Goal: Task Accomplishment & Management: Complete application form

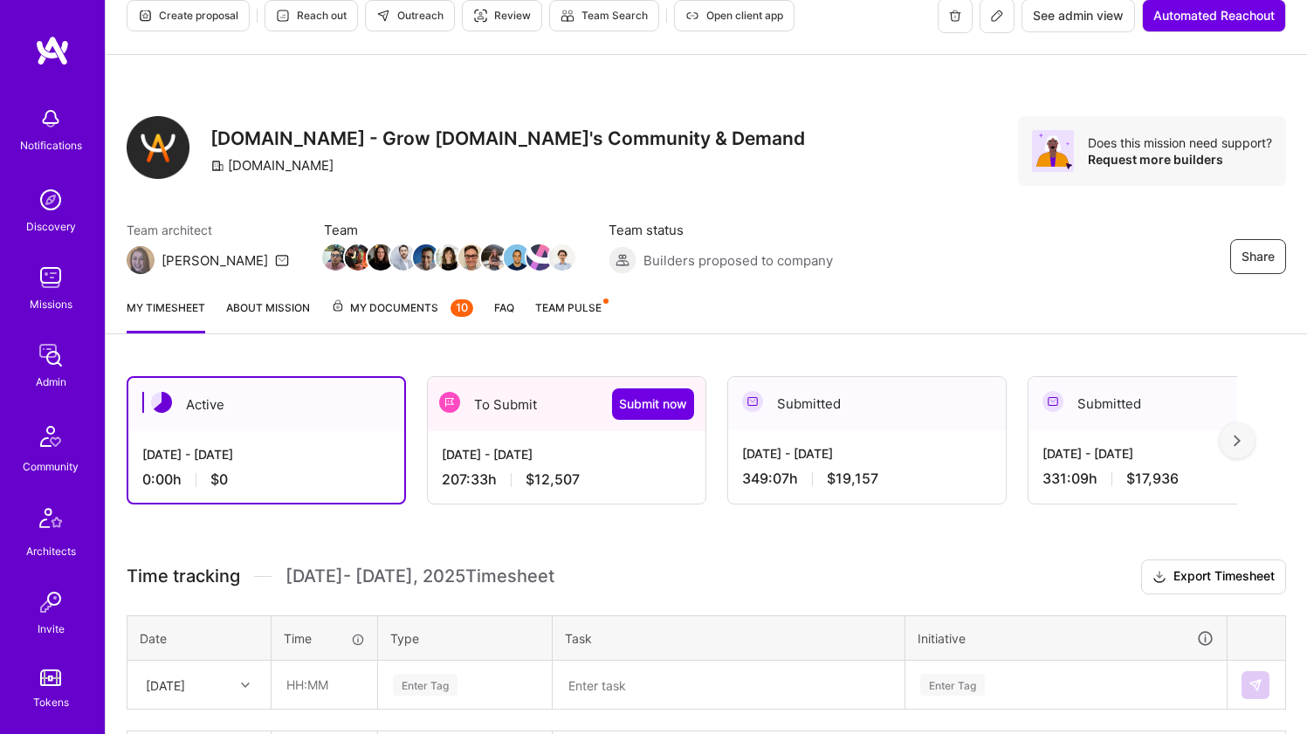
scroll to position [77, 0]
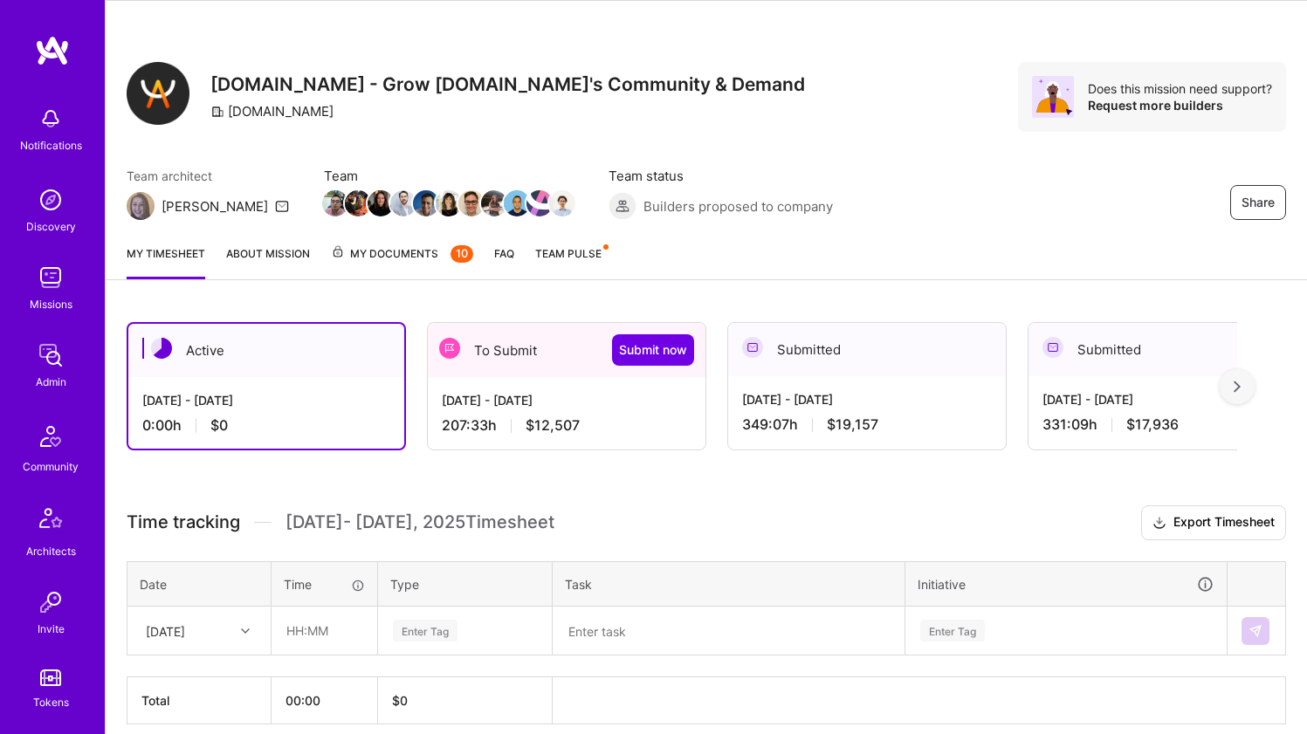
click at [480, 382] on div "Sep 1 - Sep 15, 2025 207:33 h $12,507" at bounding box center [567, 413] width 278 height 72
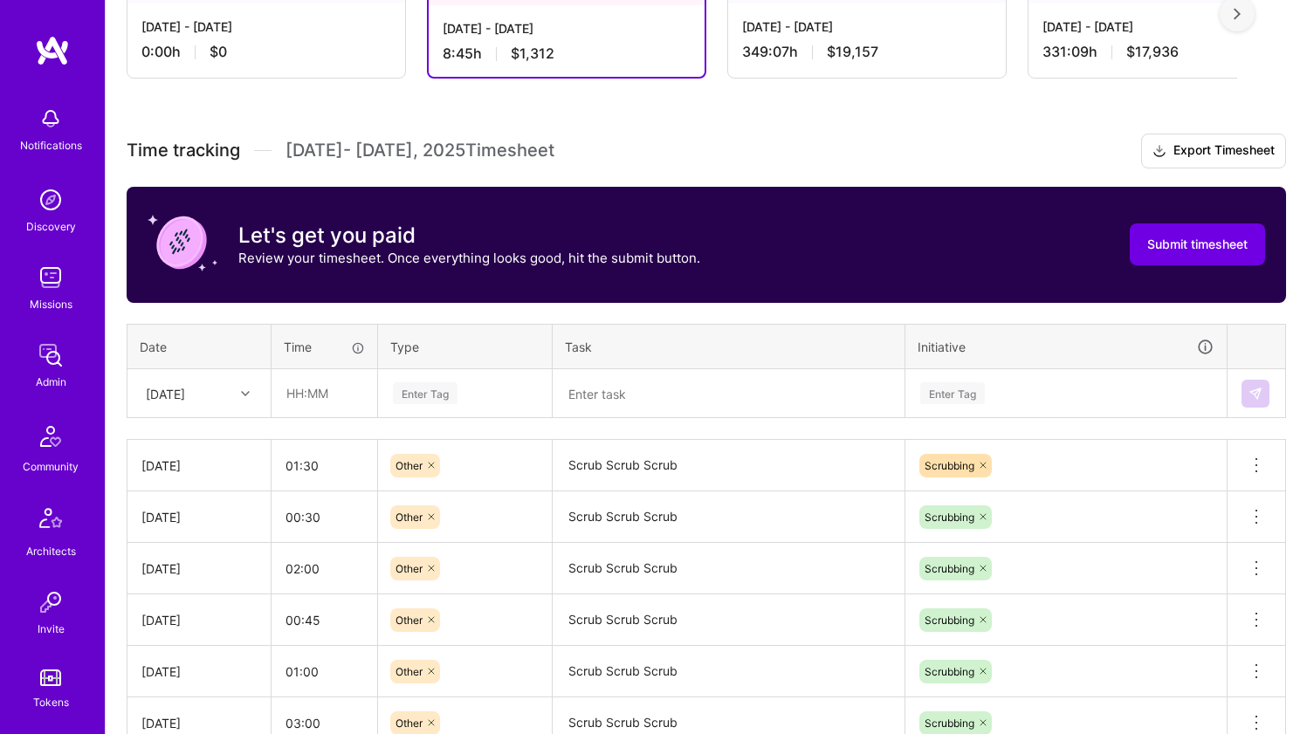
scroll to position [581, 0]
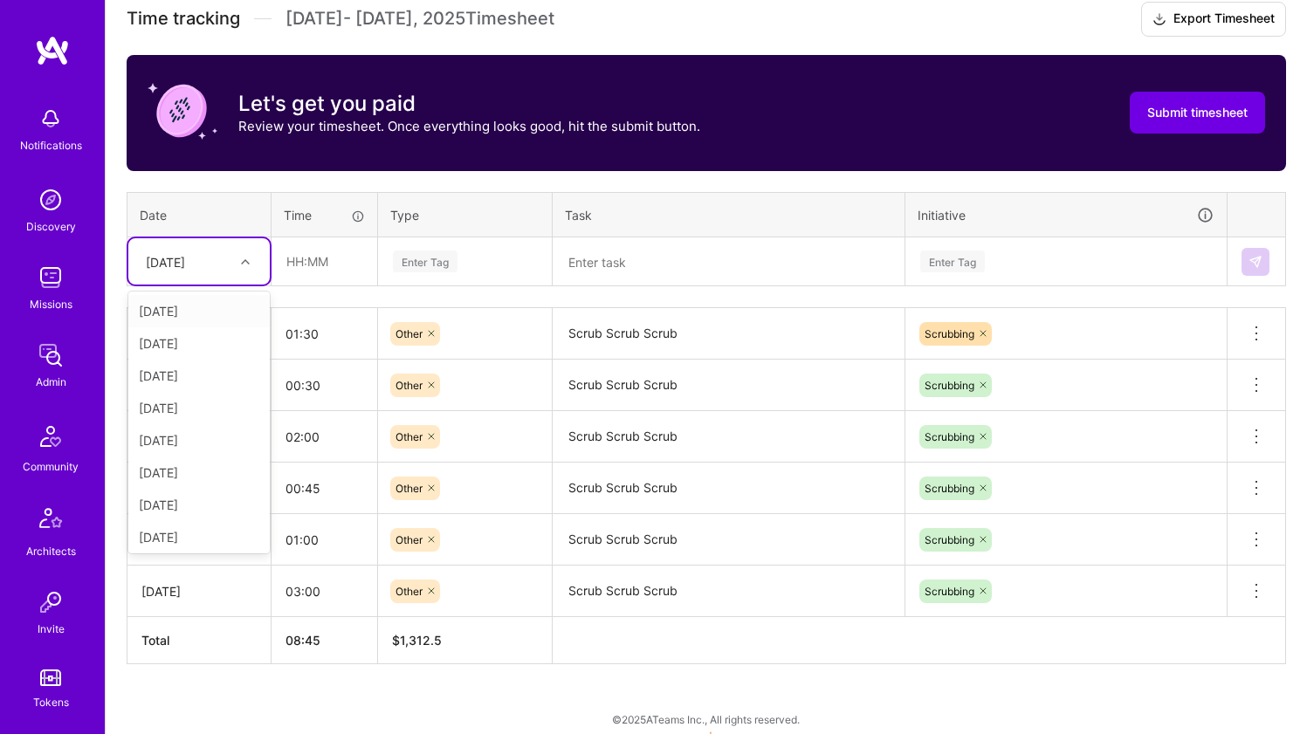
click at [185, 261] on div "Mon, Sep 1" at bounding box center [165, 261] width 39 height 18
click at [207, 530] on div "Mon, Sep 15" at bounding box center [198, 534] width 141 height 32
click at [320, 262] on input "text" at bounding box center [324, 261] width 104 height 46
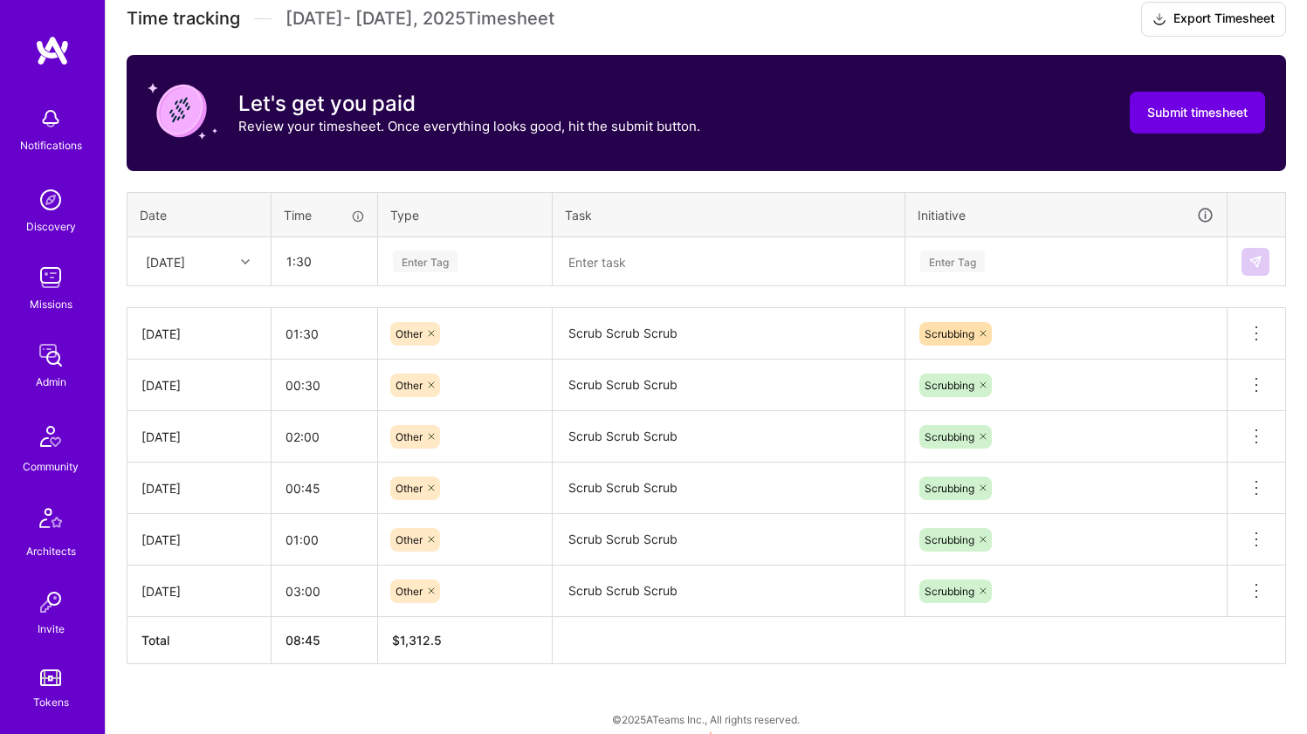
type input "01:30"
type input "oth"
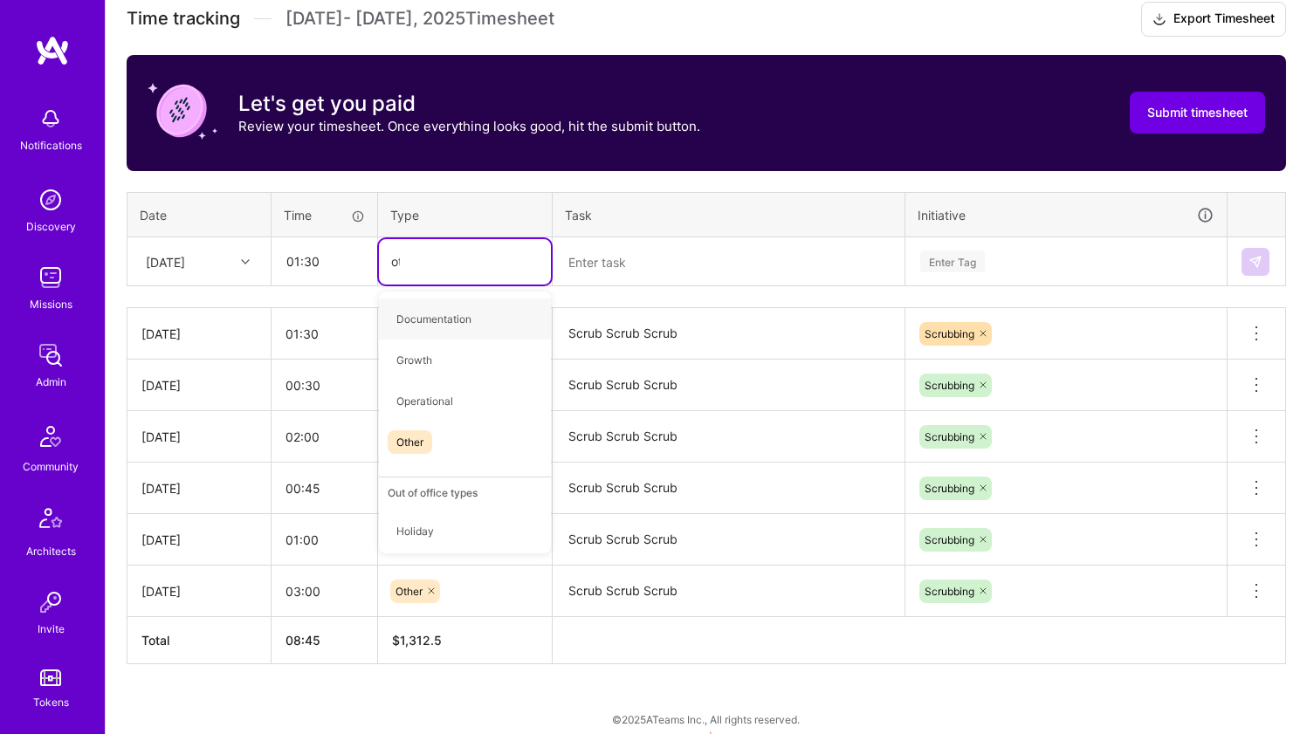
type input "oth"
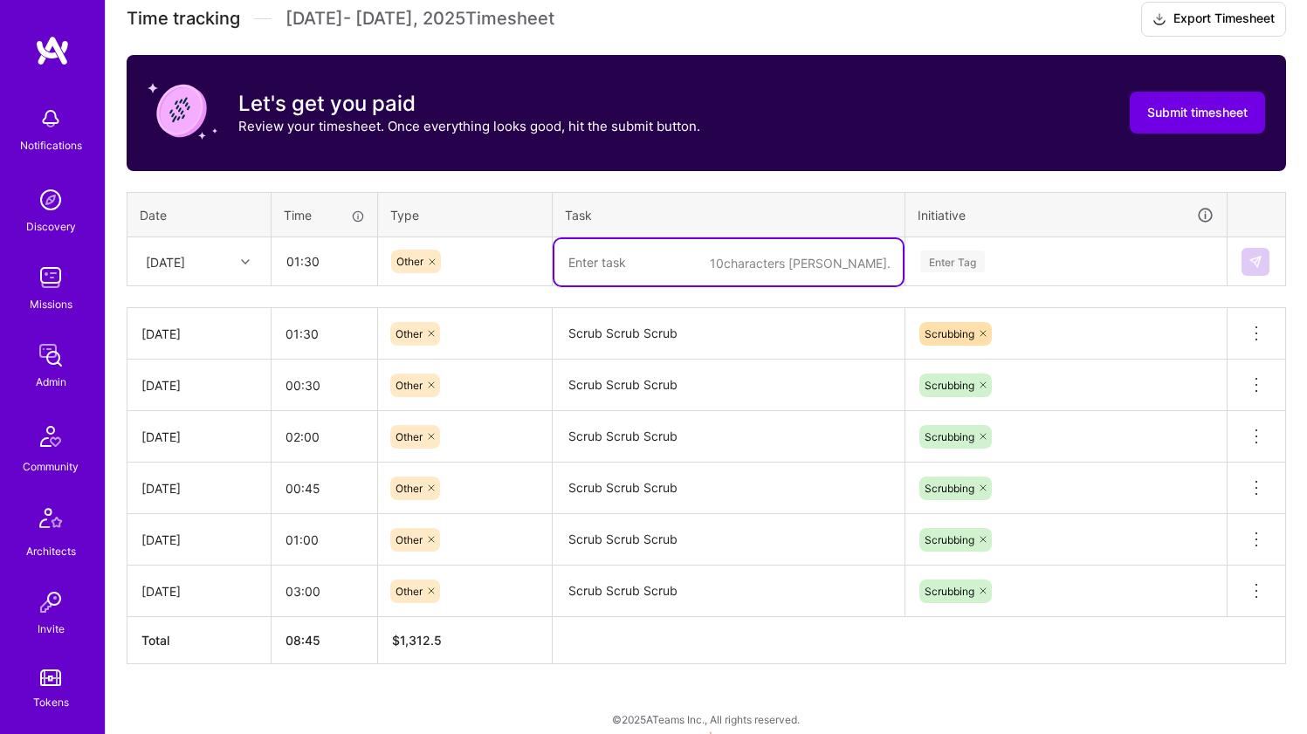
paste textarea "Scrub Scrub Scrub"
type textarea "Scrub Scrub Scrub"
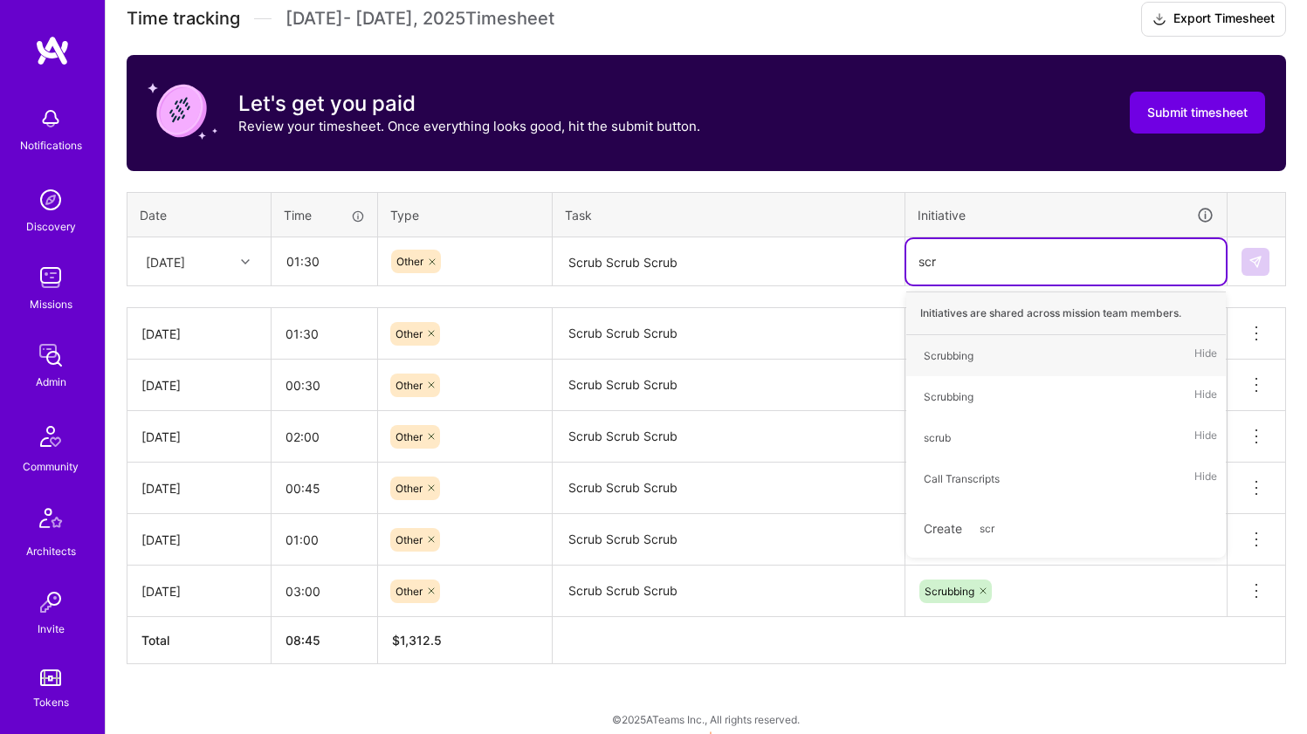
type input "scru"
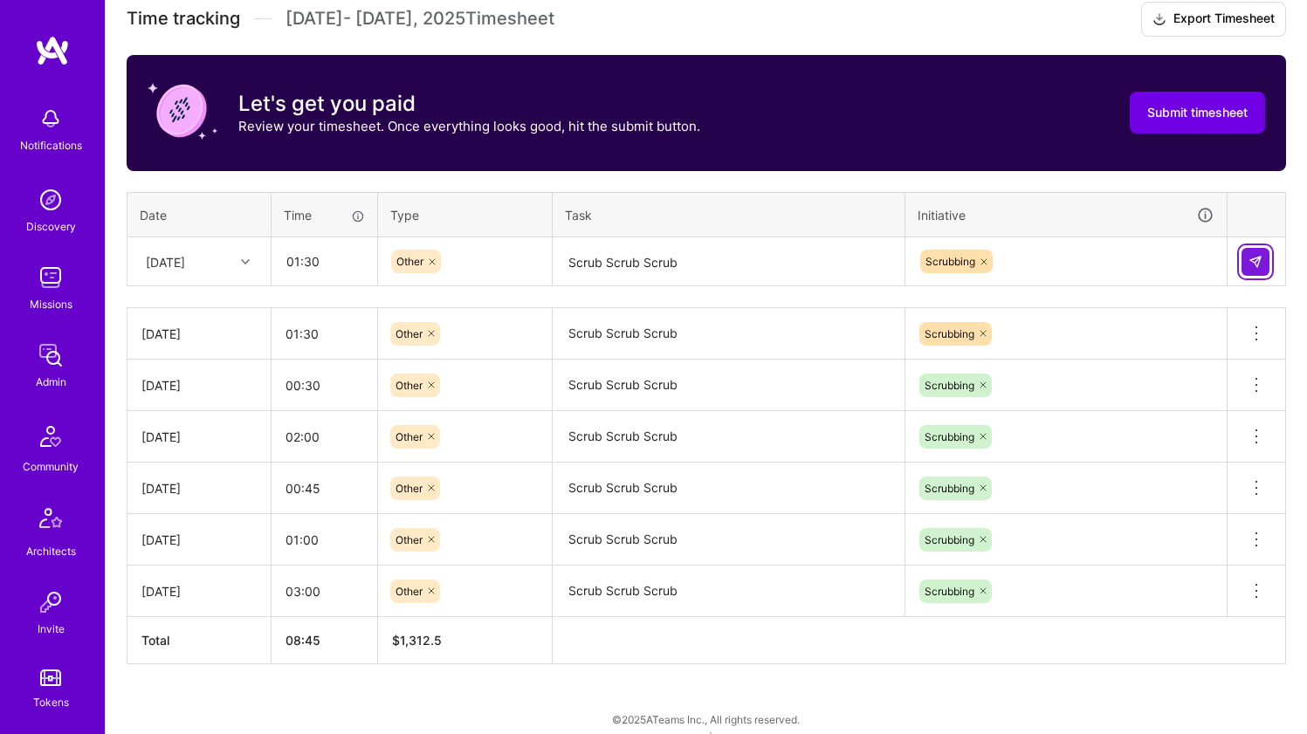
click at [1262, 258] on button at bounding box center [1255, 262] width 28 height 28
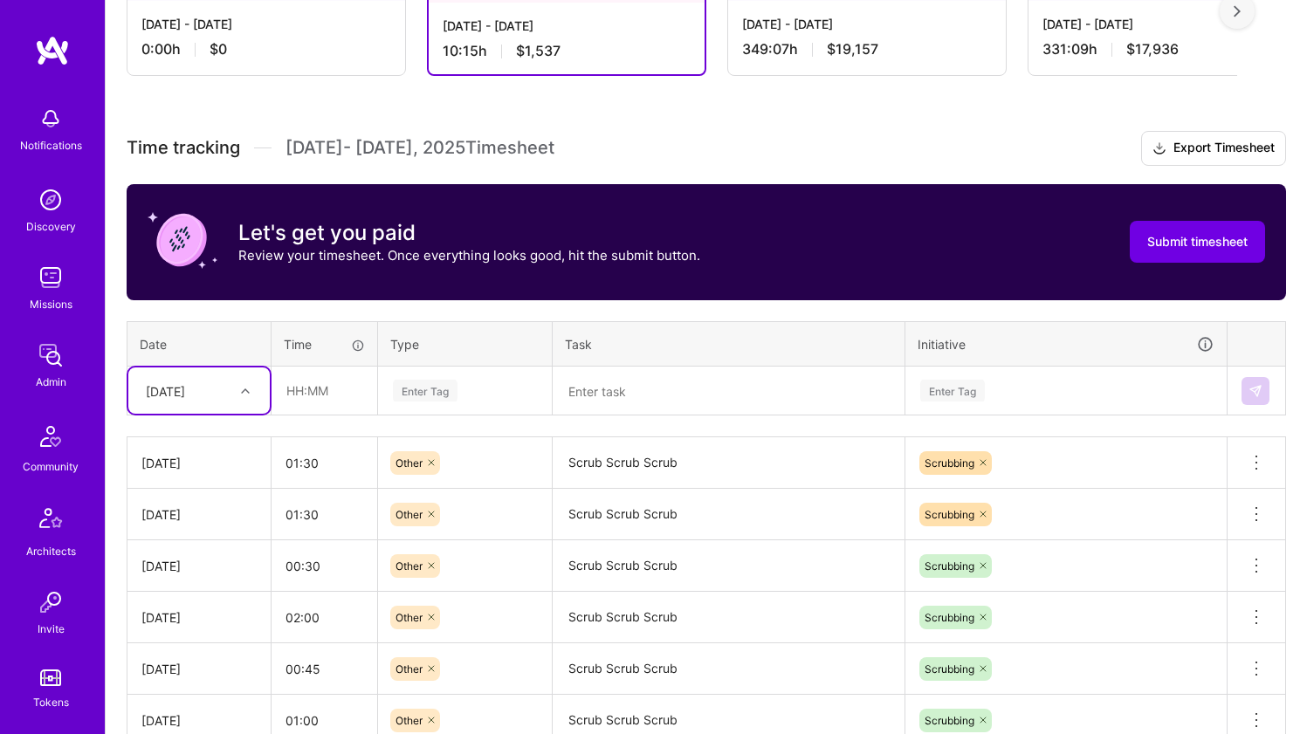
scroll to position [343, 0]
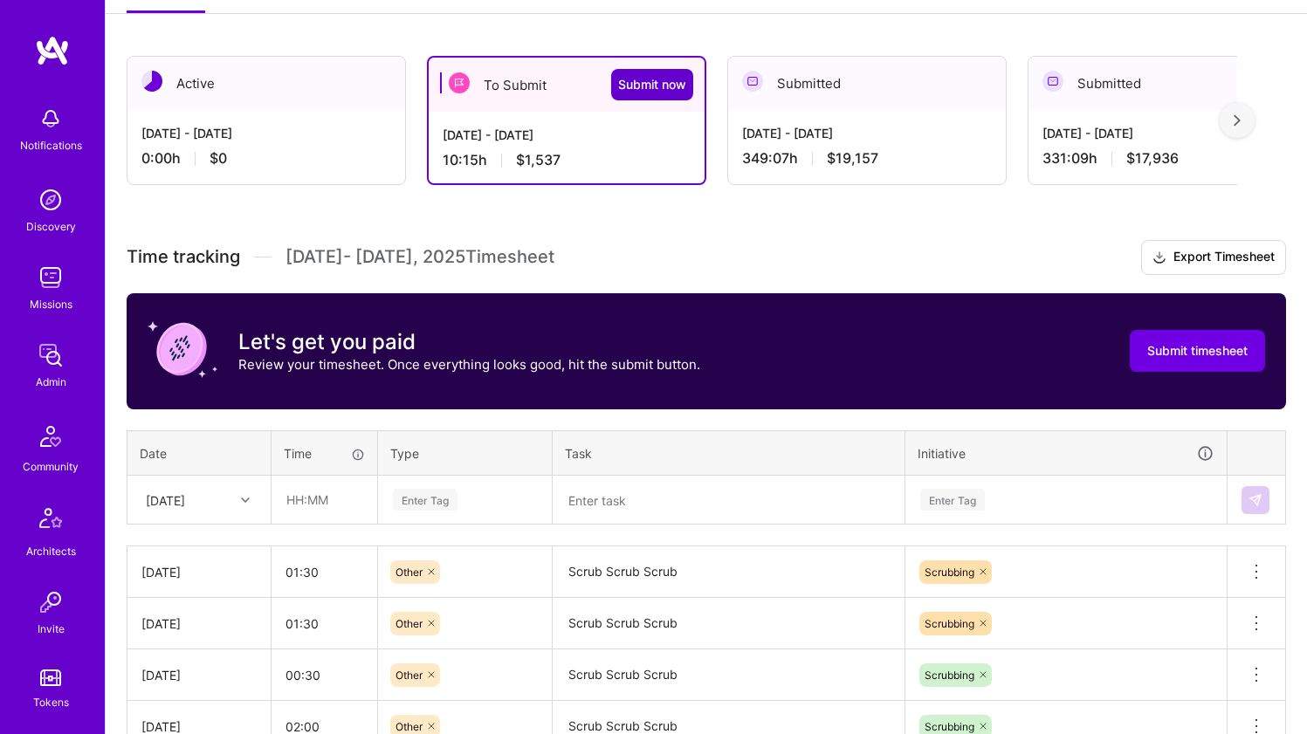
click at [656, 90] on span "Submit now" at bounding box center [652, 84] width 68 height 17
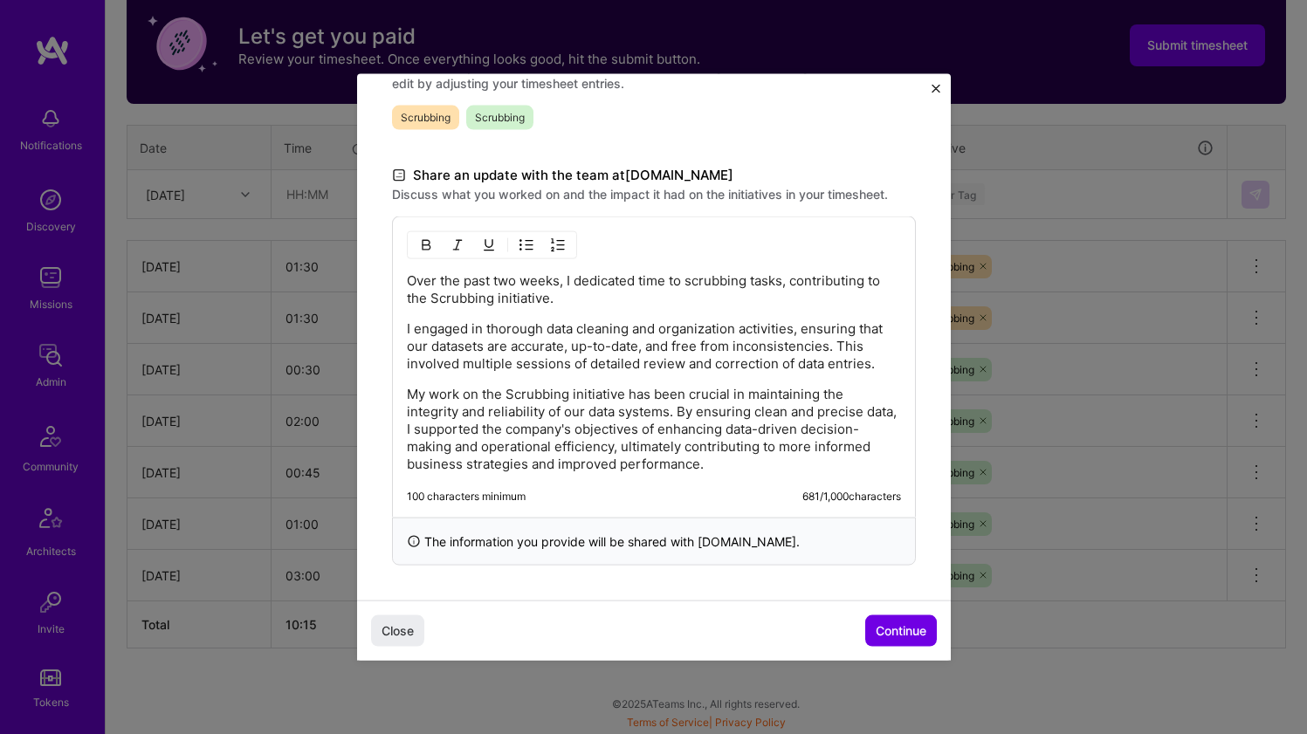
scroll to position [467, 0]
click at [814, 457] on p "My work on the Scrubbing initiative has been crucial in maintaining the integri…" at bounding box center [654, 428] width 494 height 87
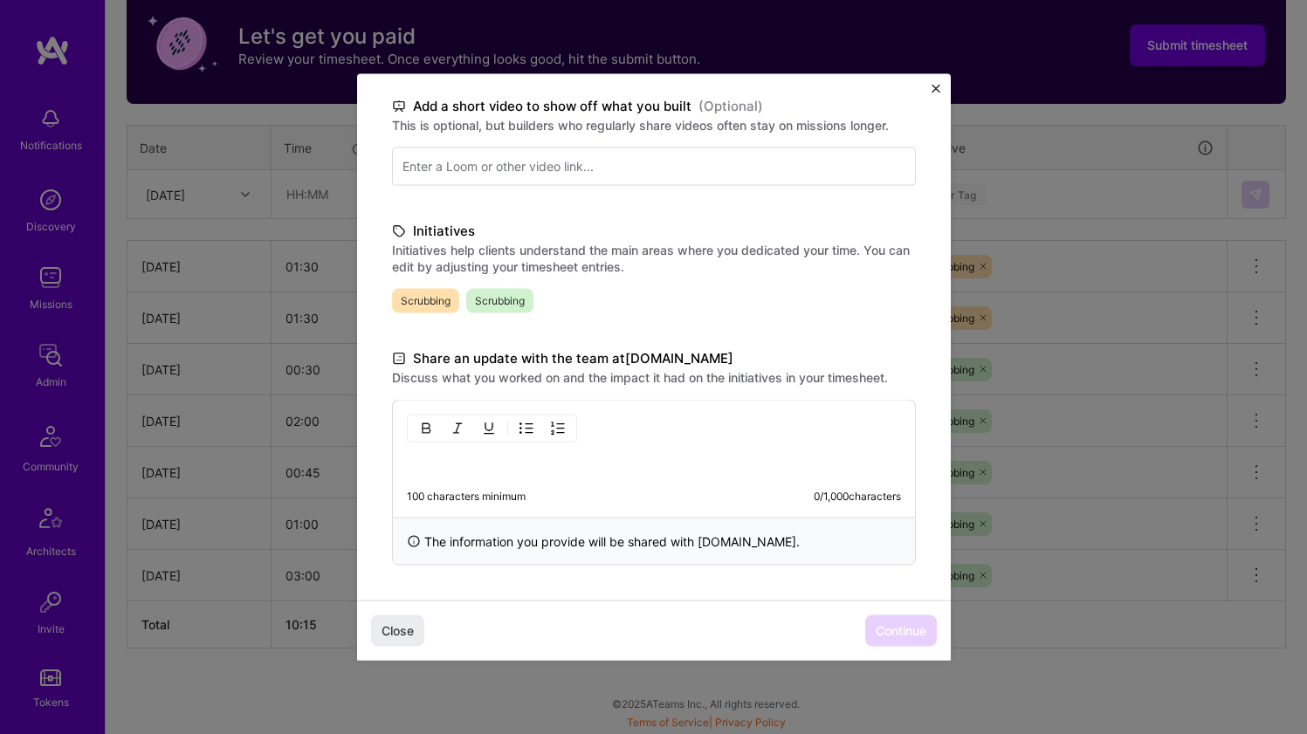
scroll to position [270, 0]
click at [397, 630] on span "Close" at bounding box center [398, 630] width 32 height 17
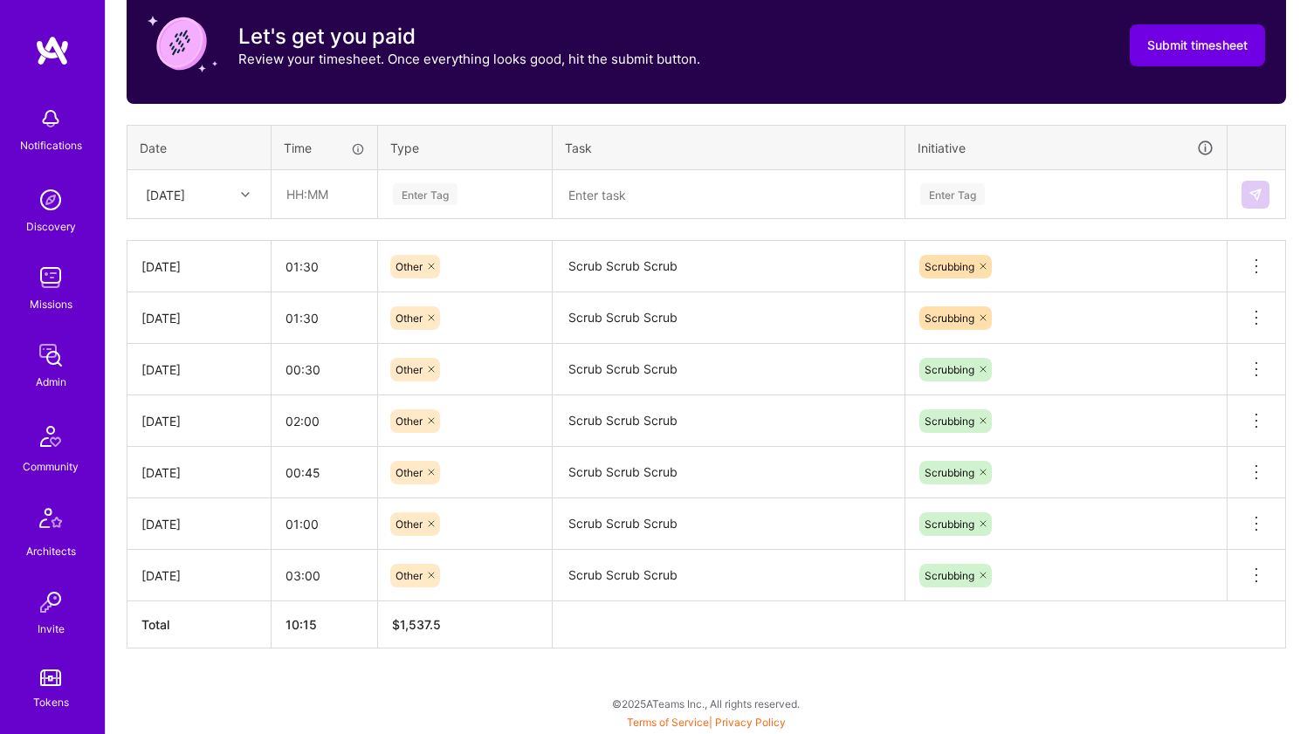
click at [1222, 67] on div "Submit timesheet" at bounding box center [1197, 46] width 135 height 74
click at [1225, 57] on button "Submit timesheet" at bounding box center [1197, 45] width 135 height 42
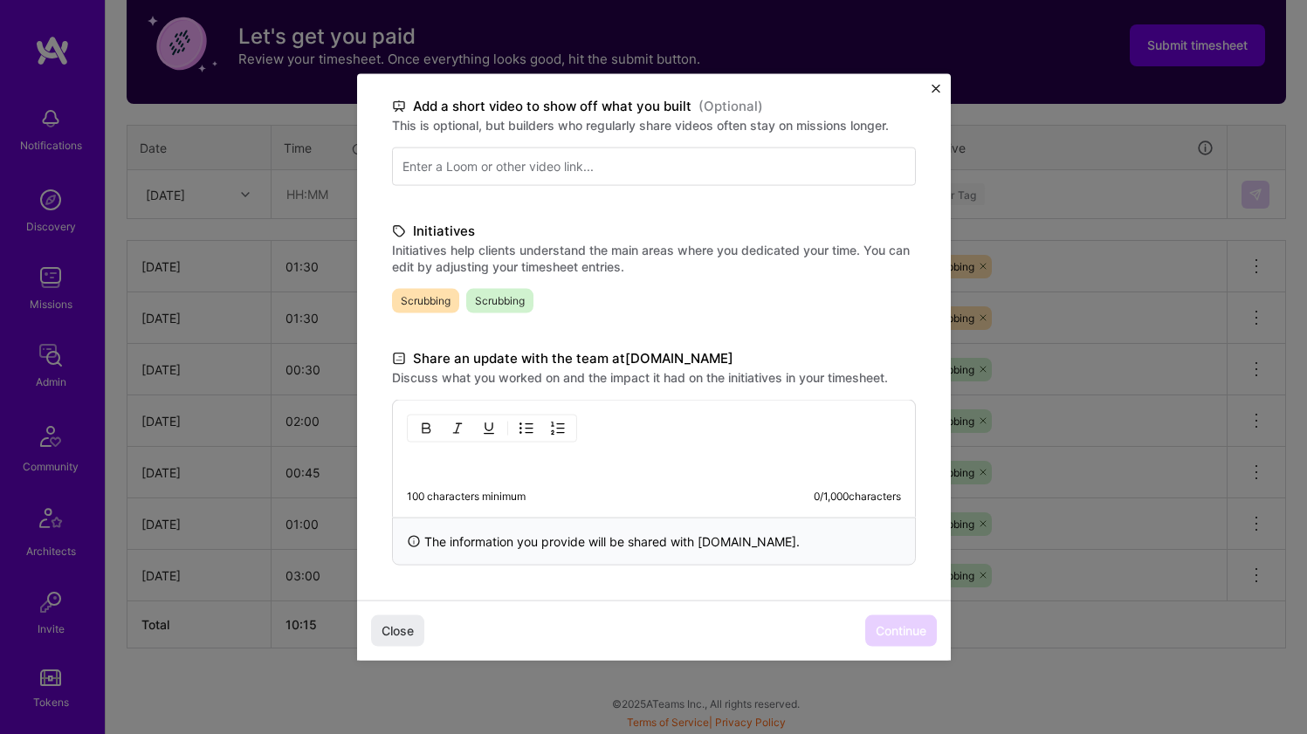
click at [538, 458] on p at bounding box center [654, 463] width 494 height 17
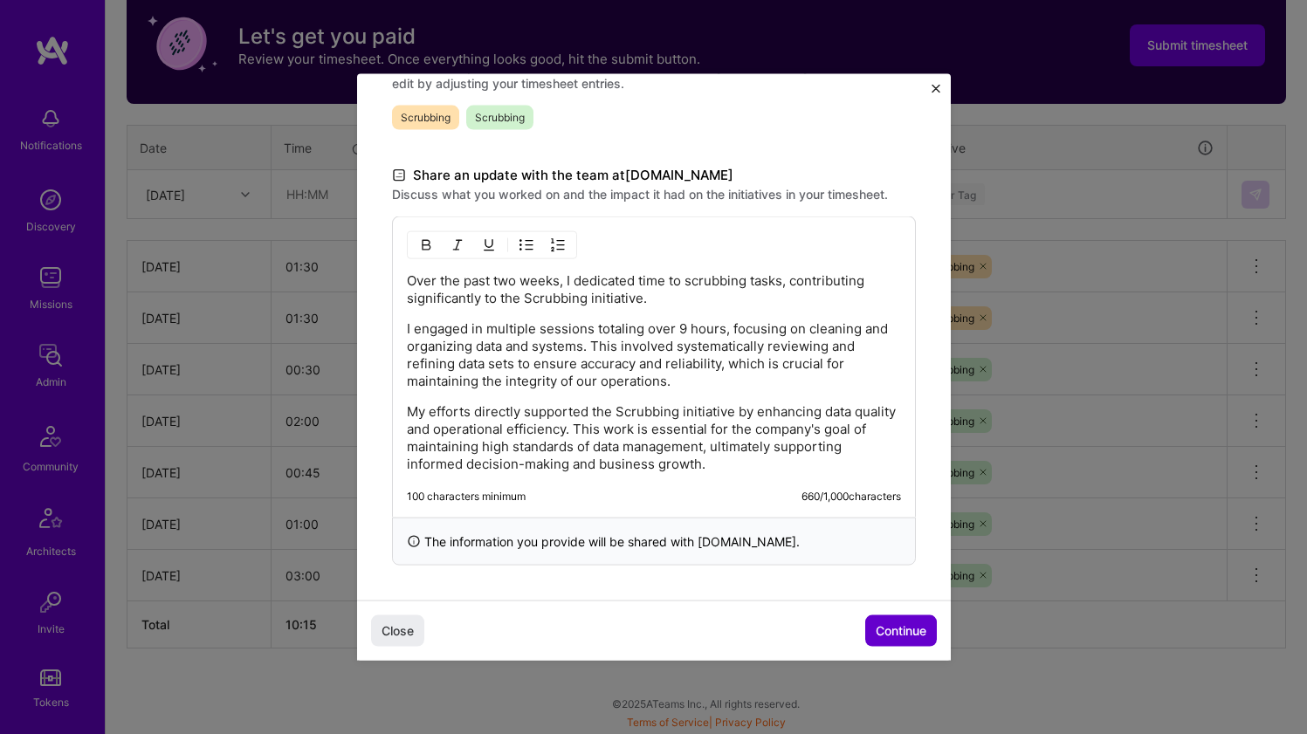
click at [896, 626] on span "Continue" at bounding box center [901, 630] width 51 height 17
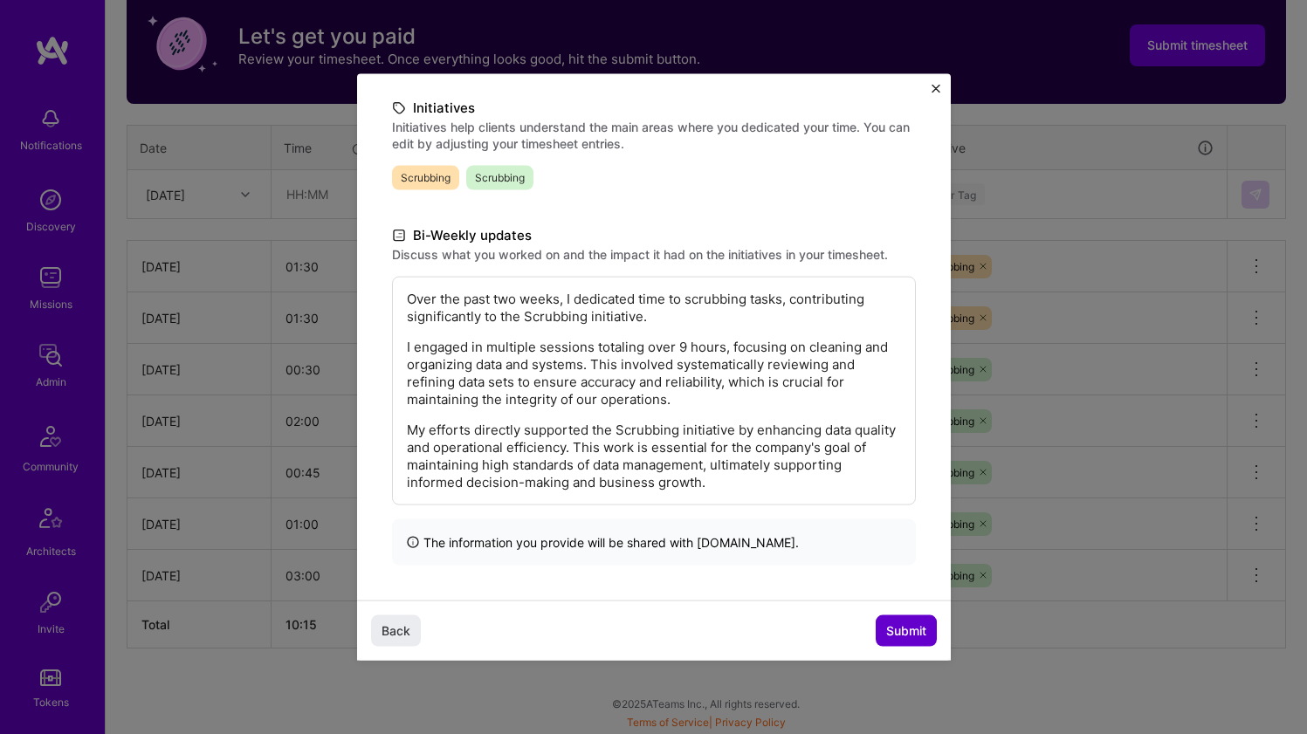
click at [896, 626] on span "Submit" at bounding box center [906, 630] width 40 height 17
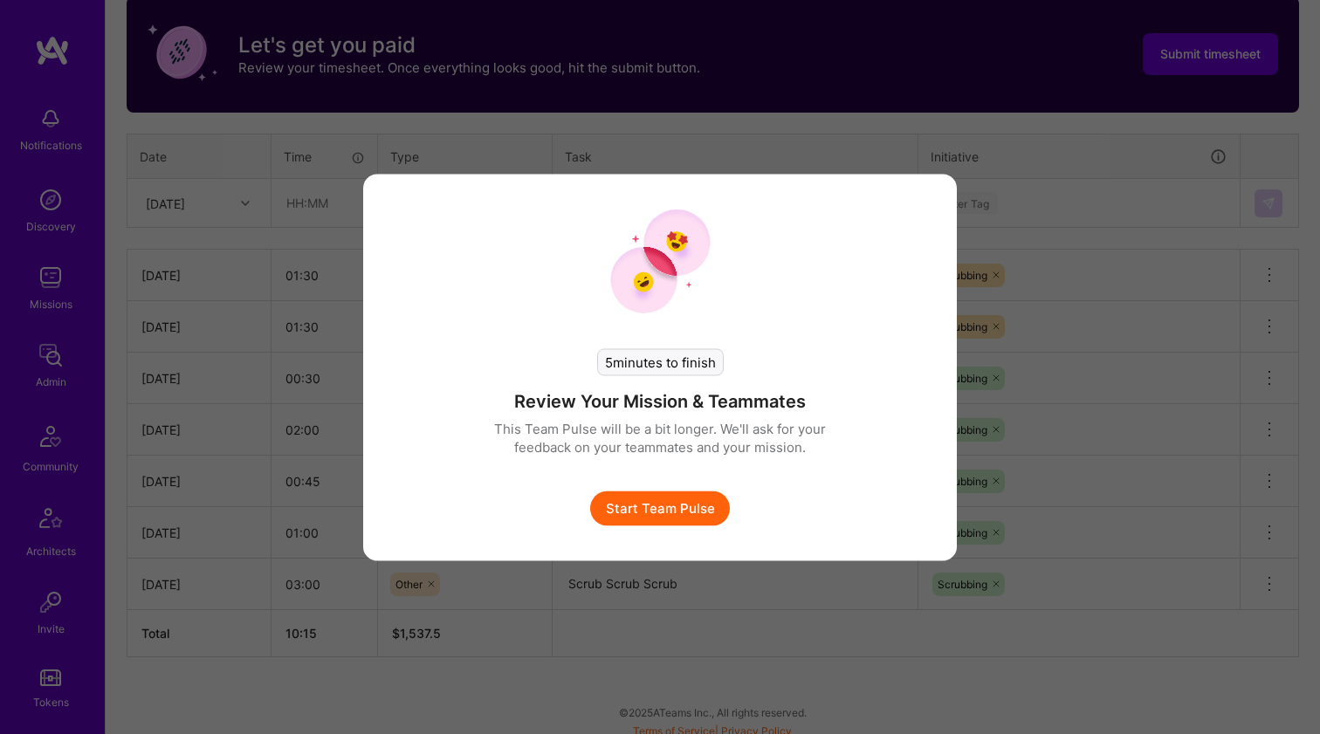
click at [668, 503] on button "Start Team Pulse" at bounding box center [660, 508] width 140 height 35
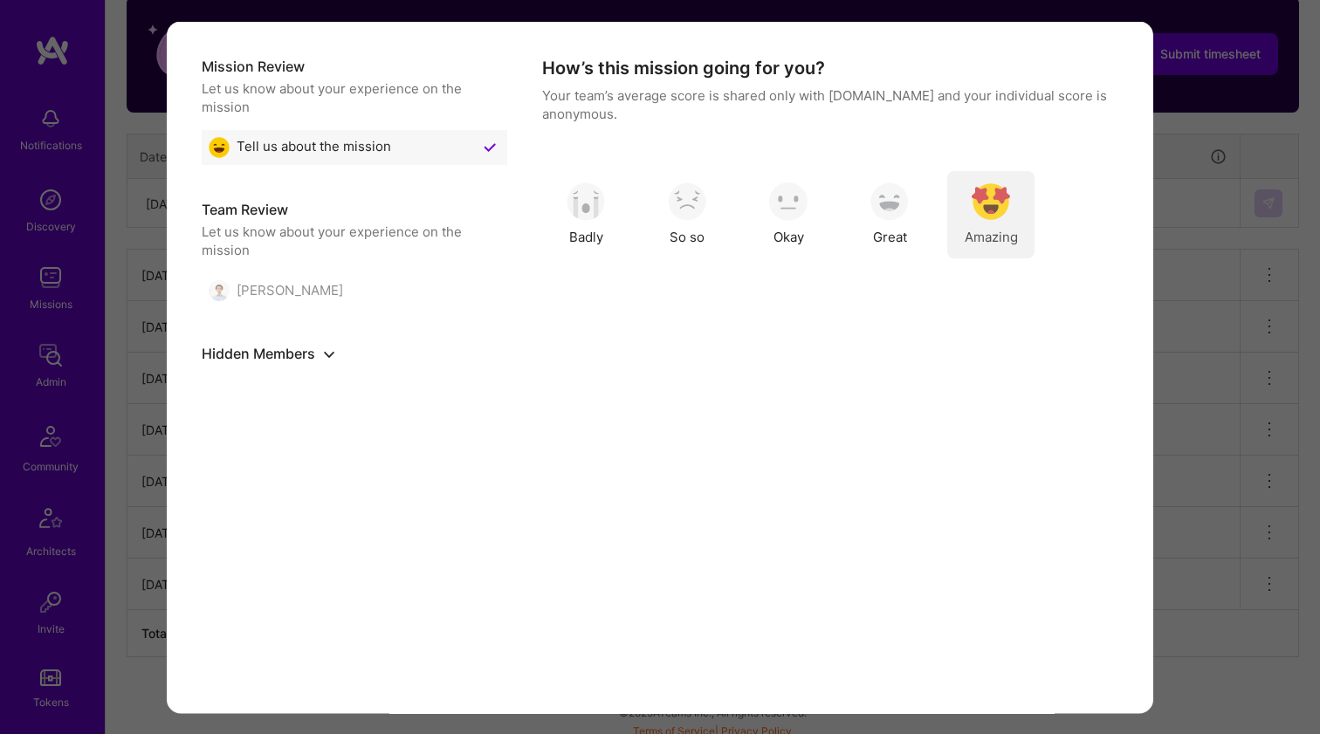
click at [983, 213] on img "modal" at bounding box center [991, 201] width 38 height 38
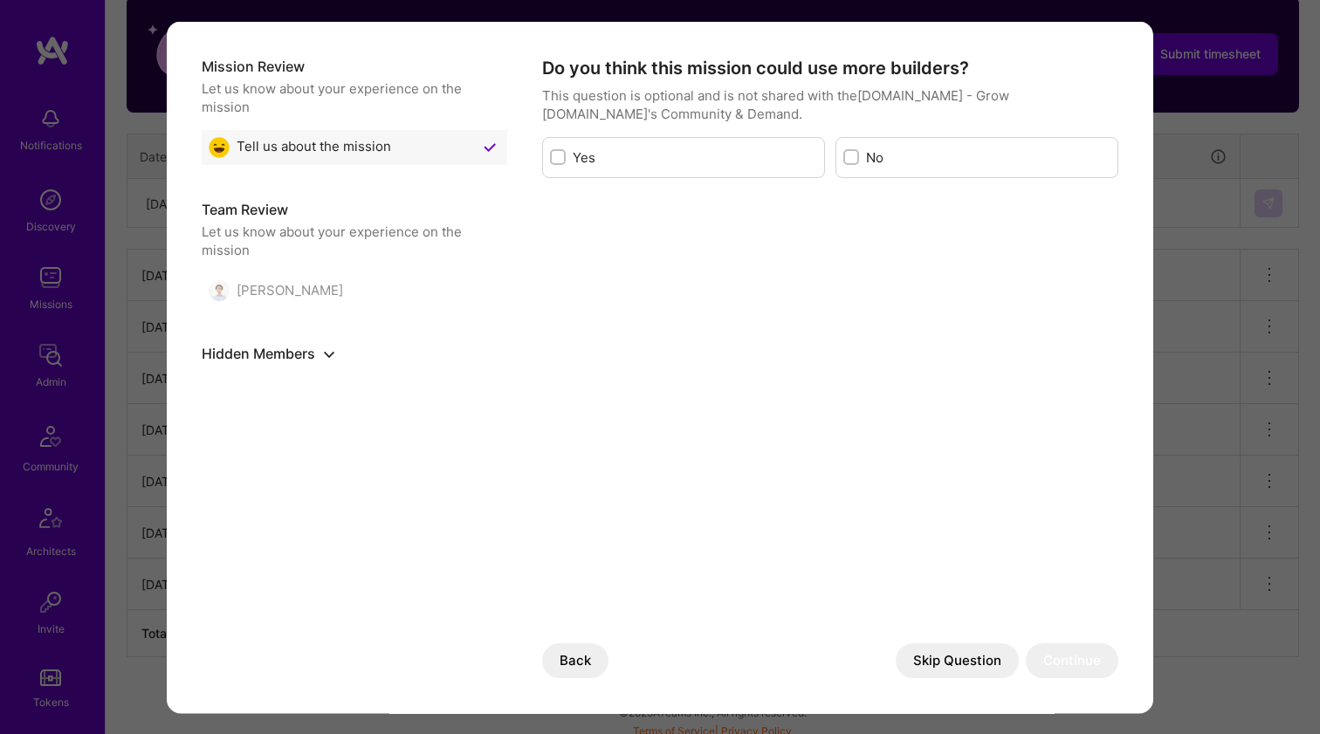
click at [931, 672] on button "Skip Question" at bounding box center [957, 660] width 123 height 35
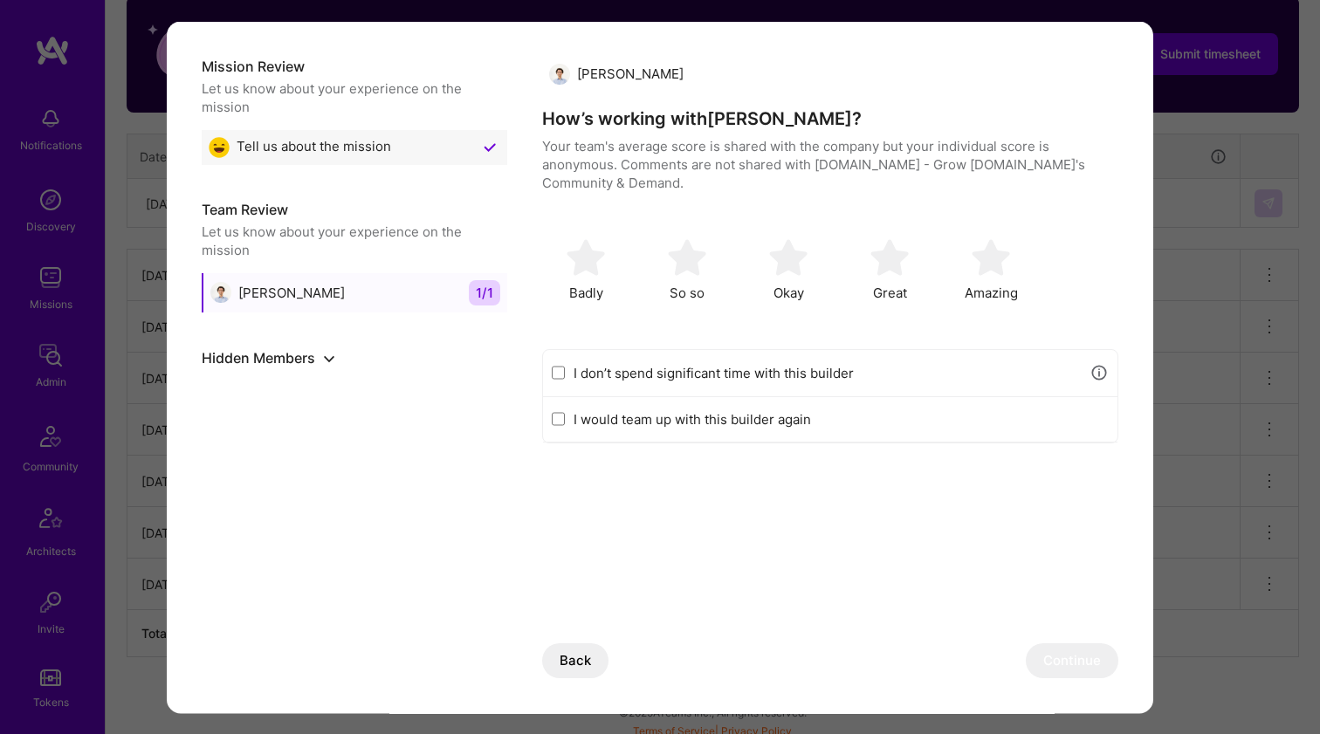
click at [627, 373] on label "I don’t spend significant time with this builder" at bounding box center [827, 372] width 507 height 18
click at [565, 373] on input "I don’t spend significant time with this builder" at bounding box center [558, 373] width 13 height 14
checkbox input "true"
click at [1069, 651] on button "Continue" at bounding box center [1072, 660] width 93 height 35
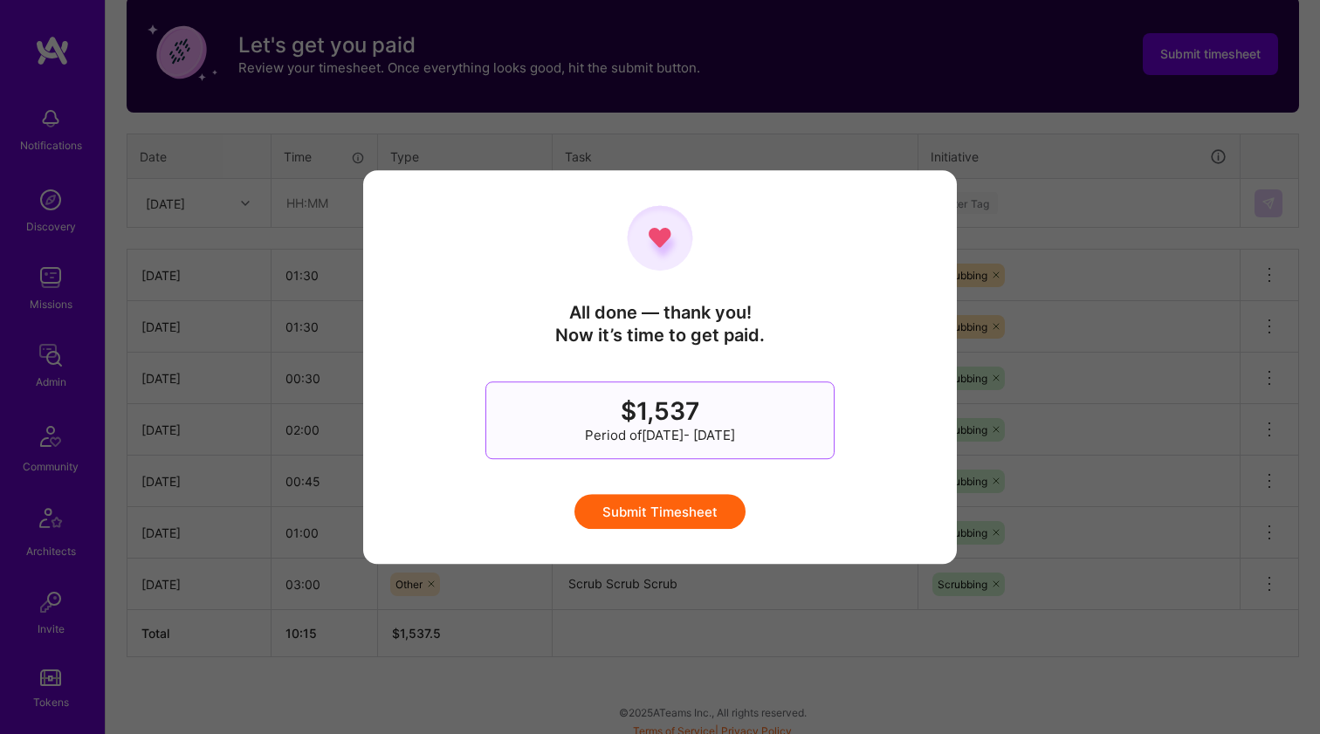
click at [651, 514] on button "Submit Timesheet" at bounding box center [659, 511] width 171 height 35
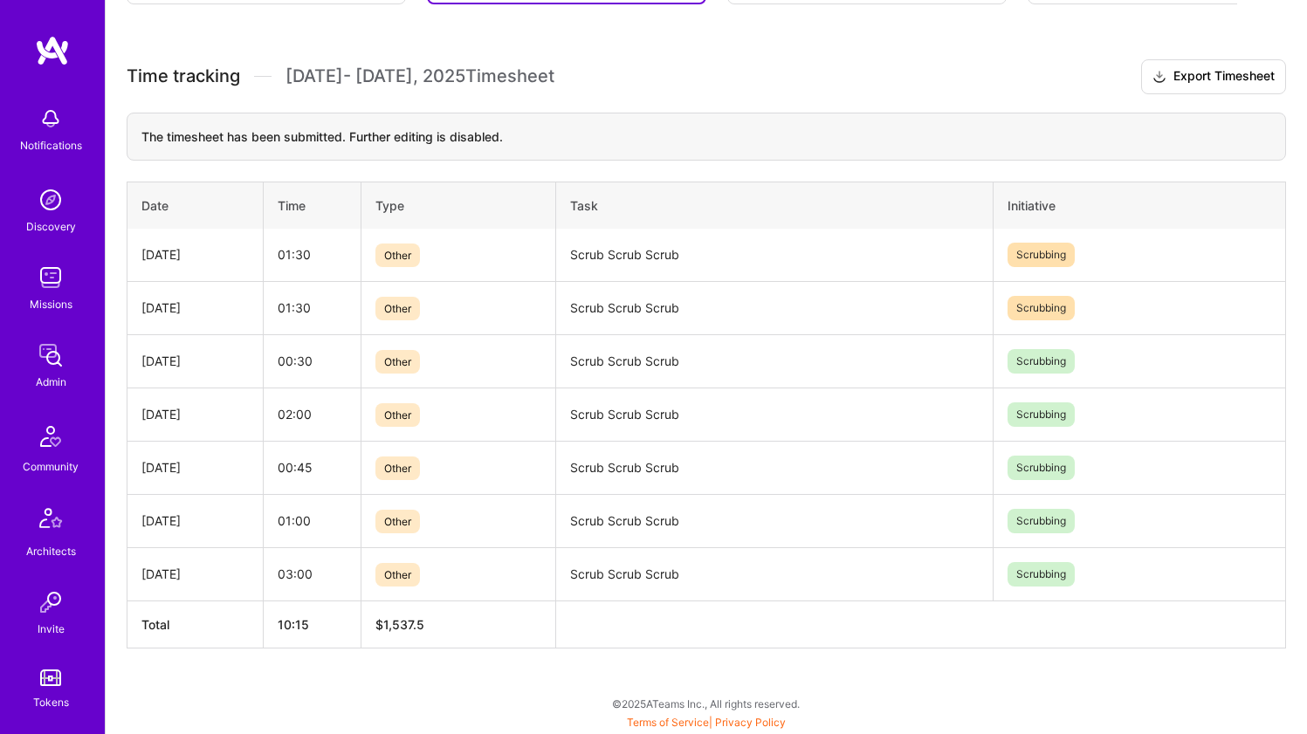
scroll to position [494, 0]
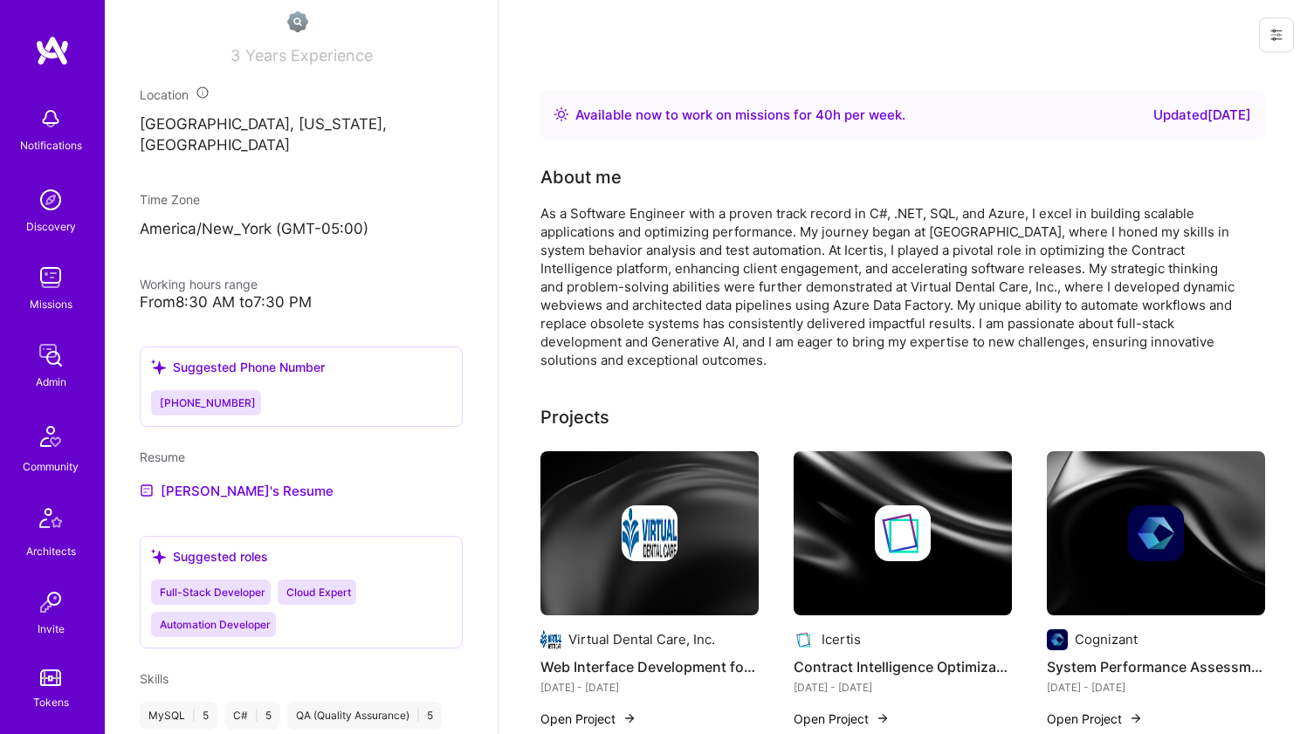
scroll to position [236, 0]
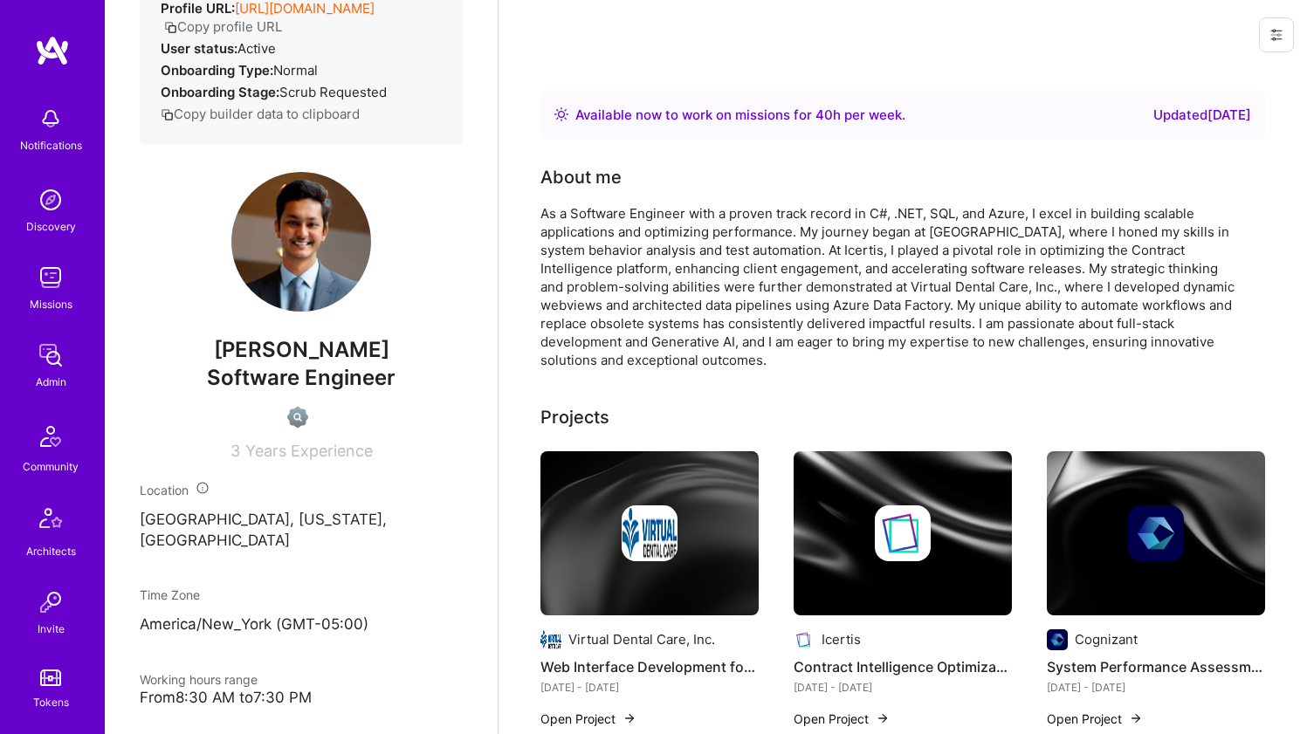
click at [764, 267] on div "As a Software Engineer with a proven track record in C#, .NET, SQL, and Azure, …" at bounding box center [889, 286] width 698 height 165
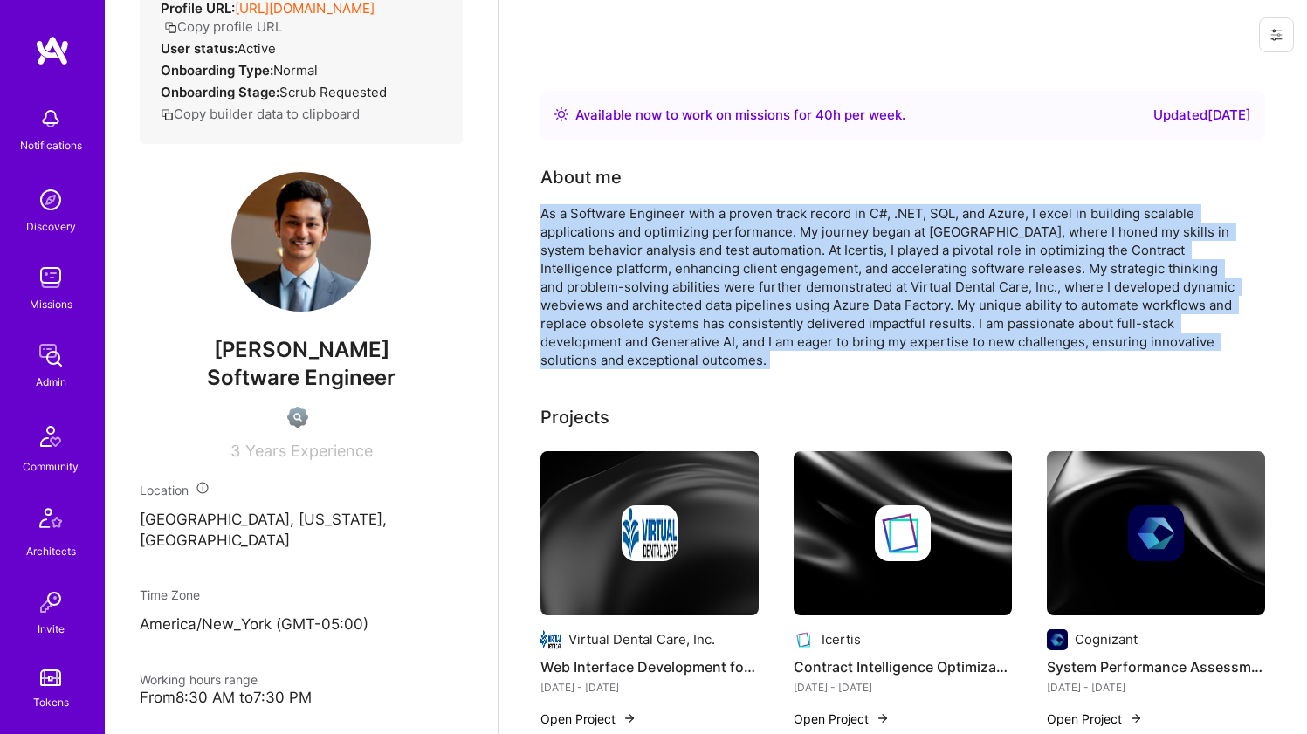
click at [764, 267] on div "As a Software Engineer with a proven track record in C#, .NET, SQL, and Azure, …" at bounding box center [889, 286] width 698 height 165
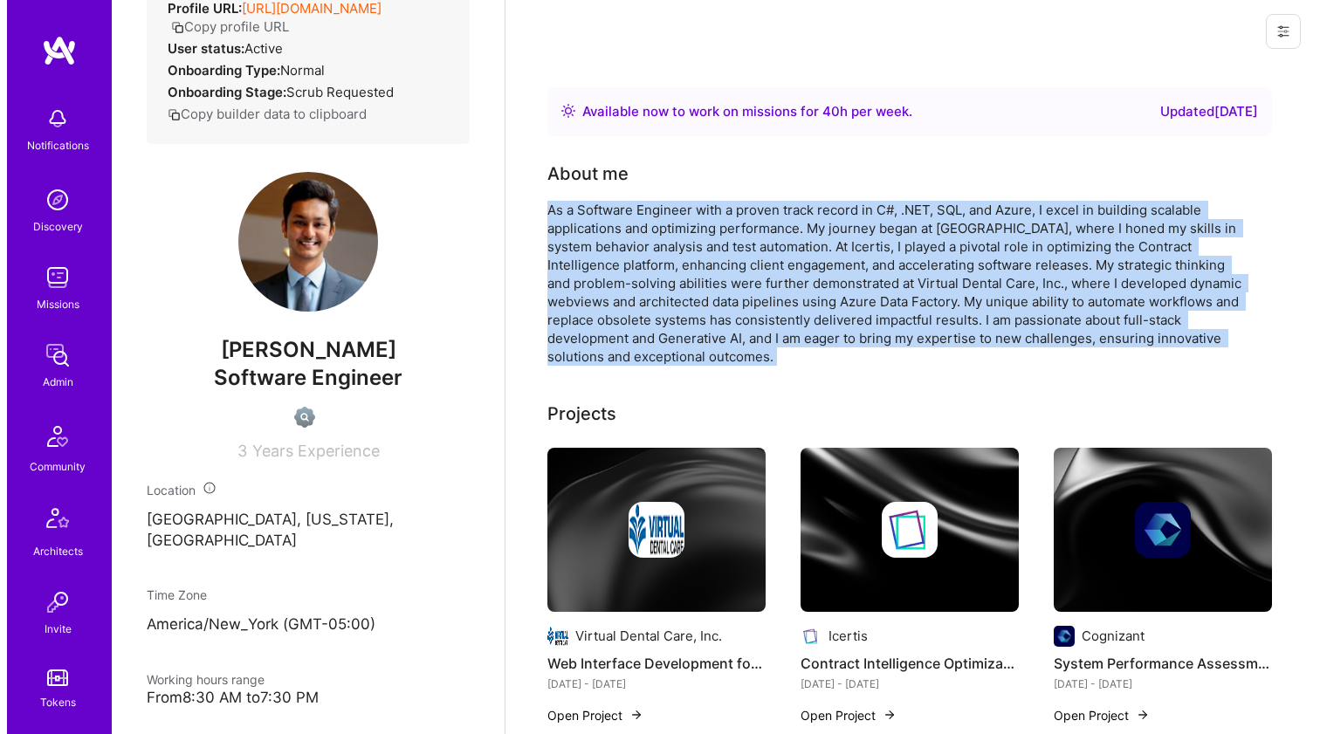
scroll to position [199, 0]
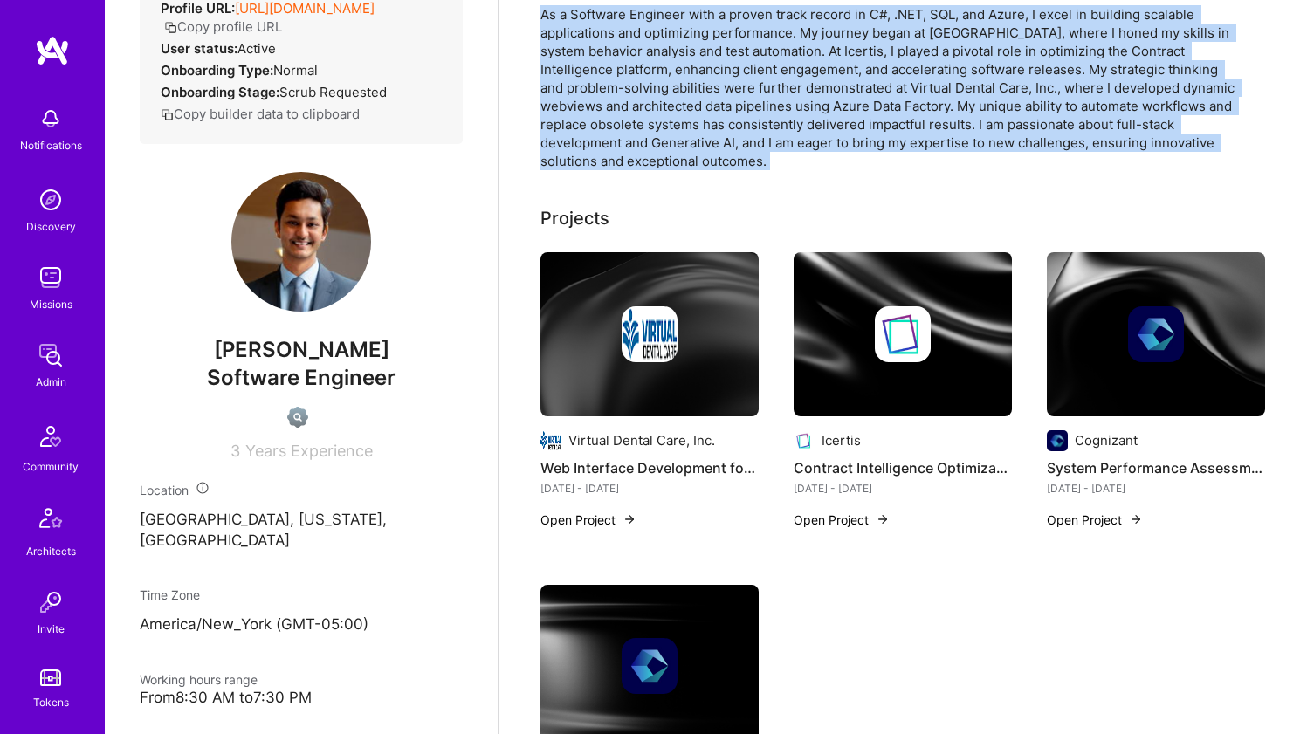
click at [645, 337] on img at bounding box center [650, 334] width 56 height 56
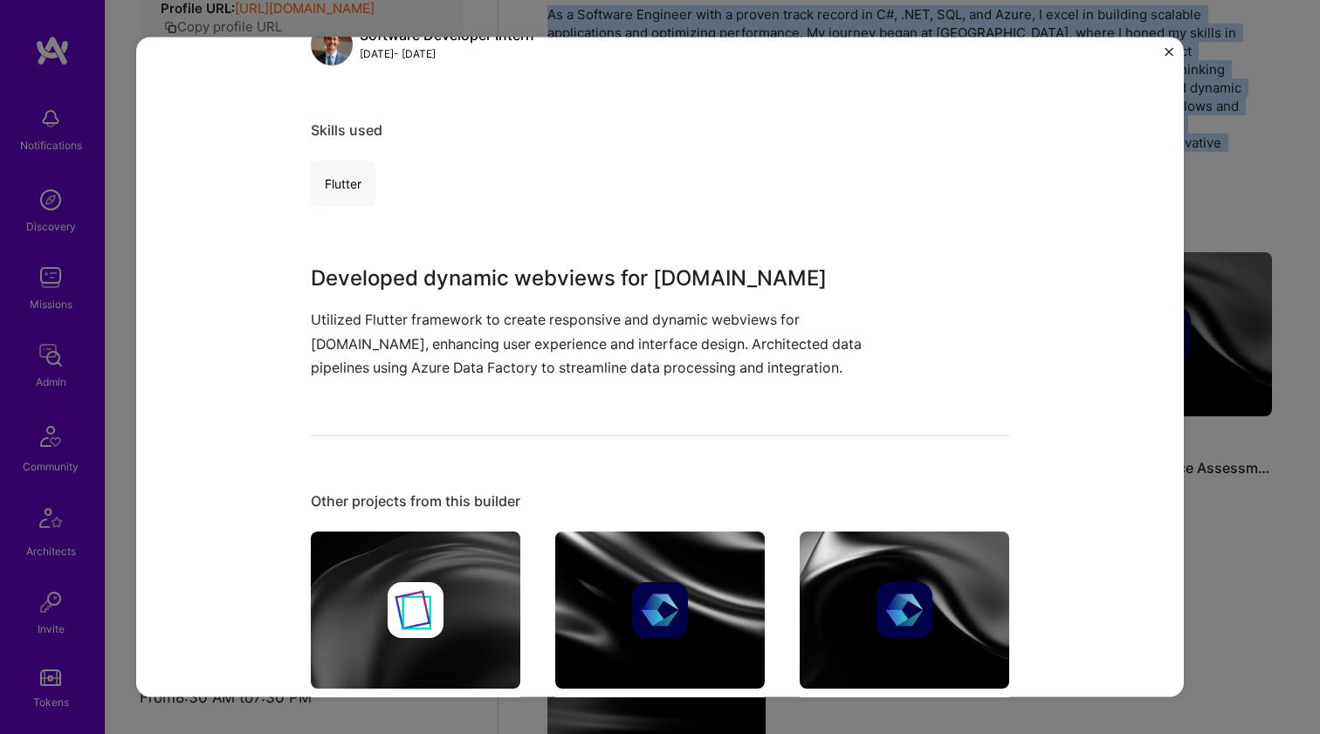
scroll to position [416, 0]
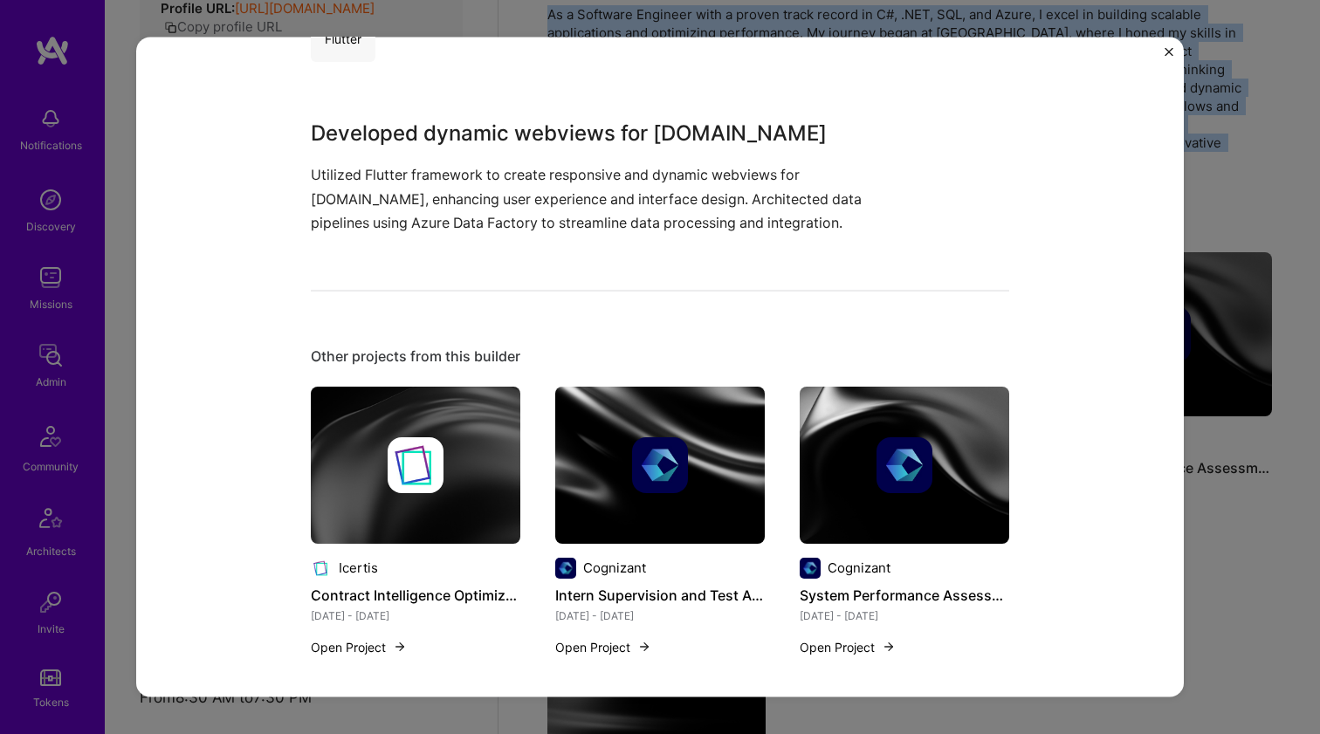
click at [484, 417] on img at bounding box center [416, 464] width 210 height 157
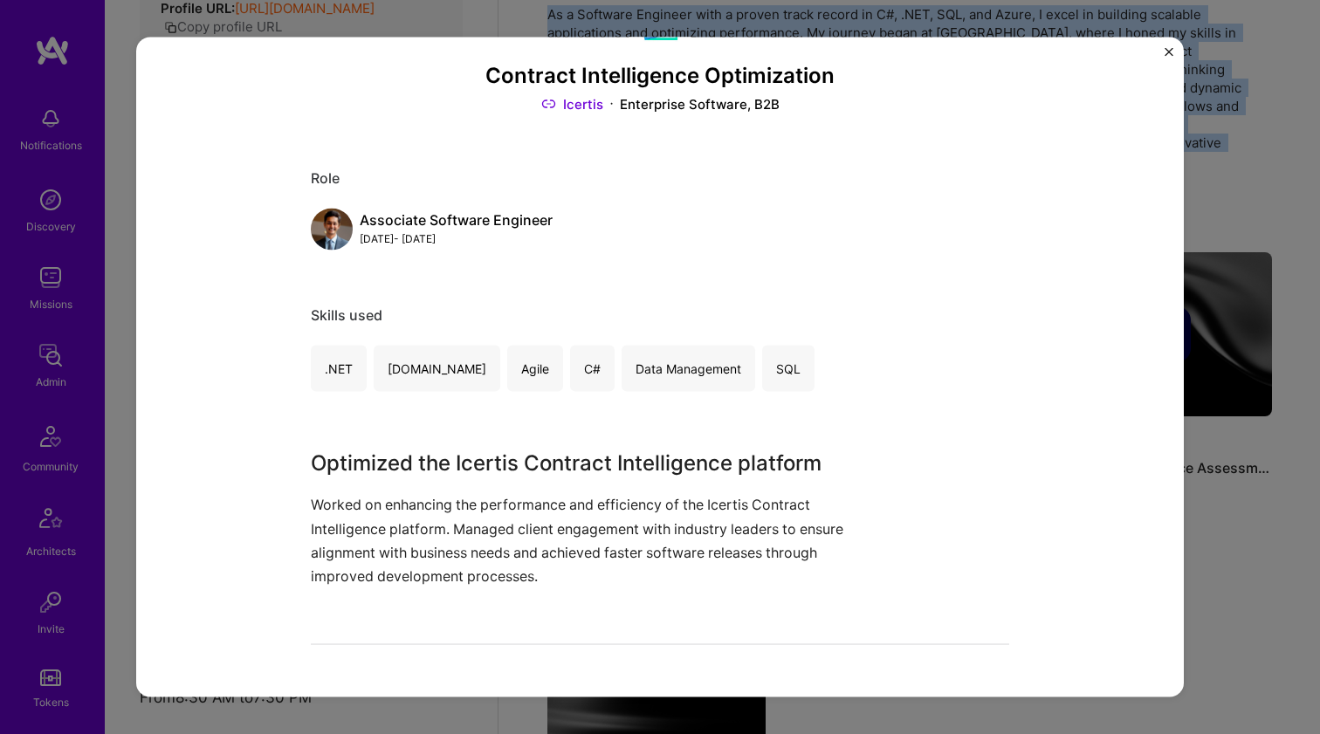
scroll to position [380, 0]
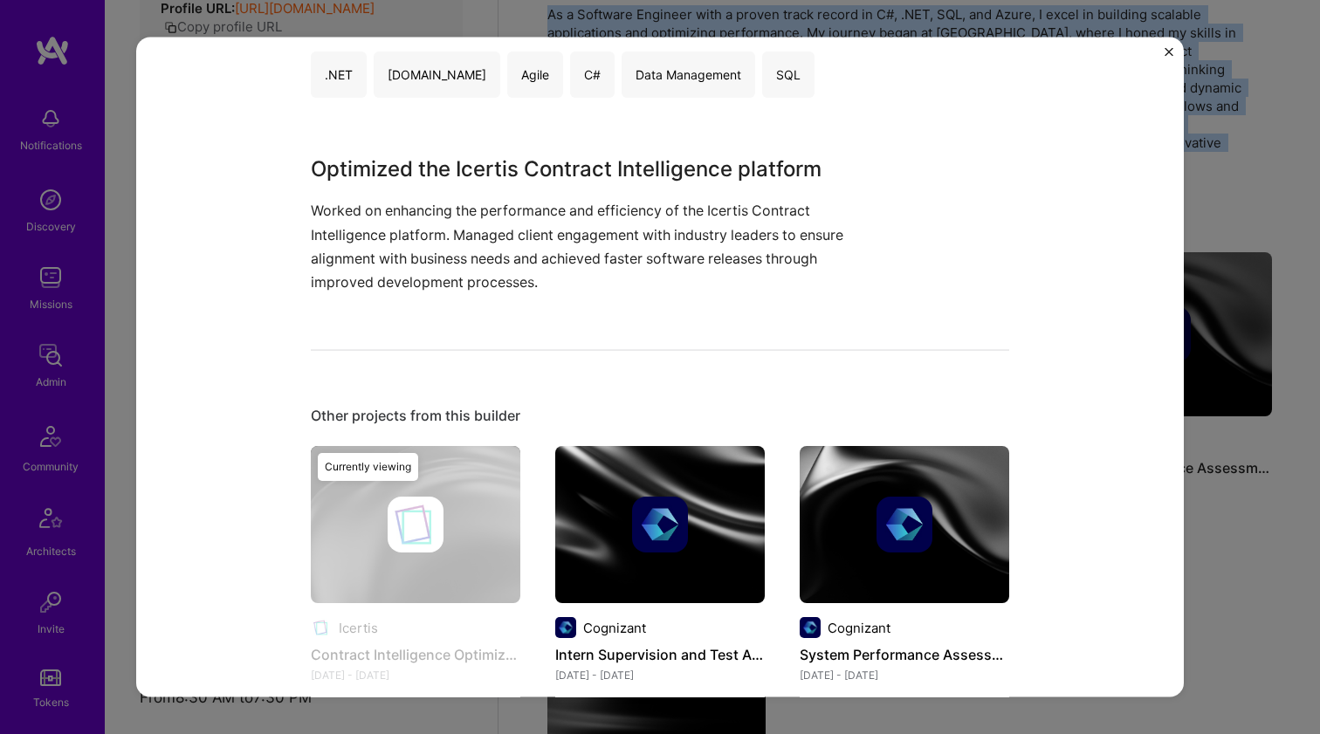
click at [677, 485] on img at bounding box center [660, 524] width 210 height 157
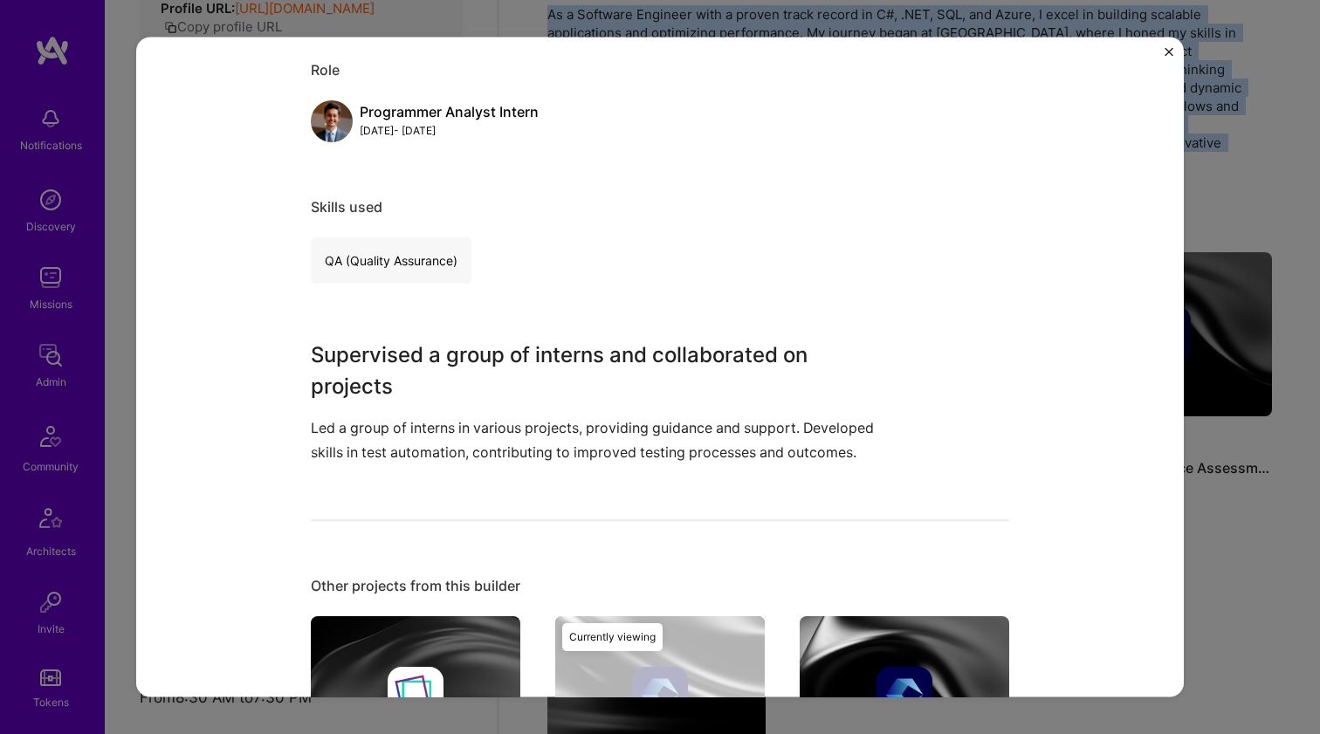
scroll to position [544, 0]
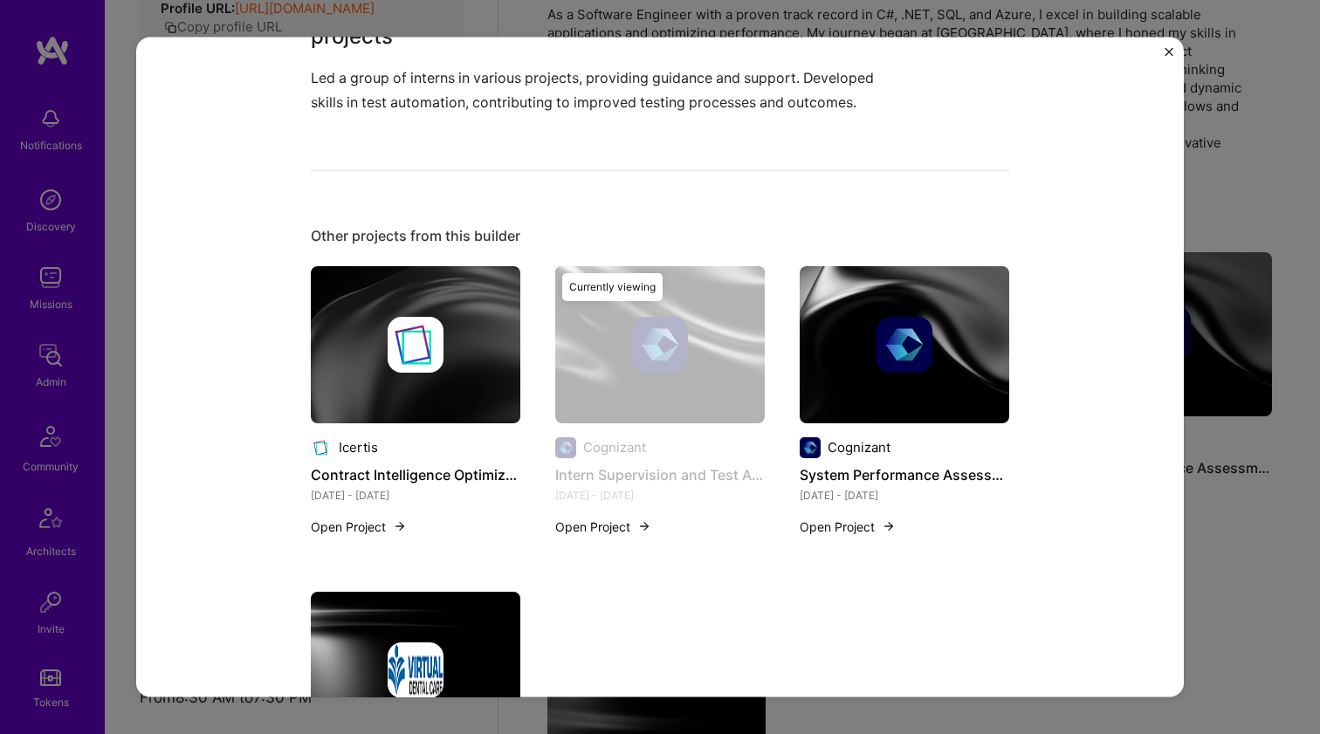
click at [932, 360] on div at bounding box center [905, 344] width 210 height 56
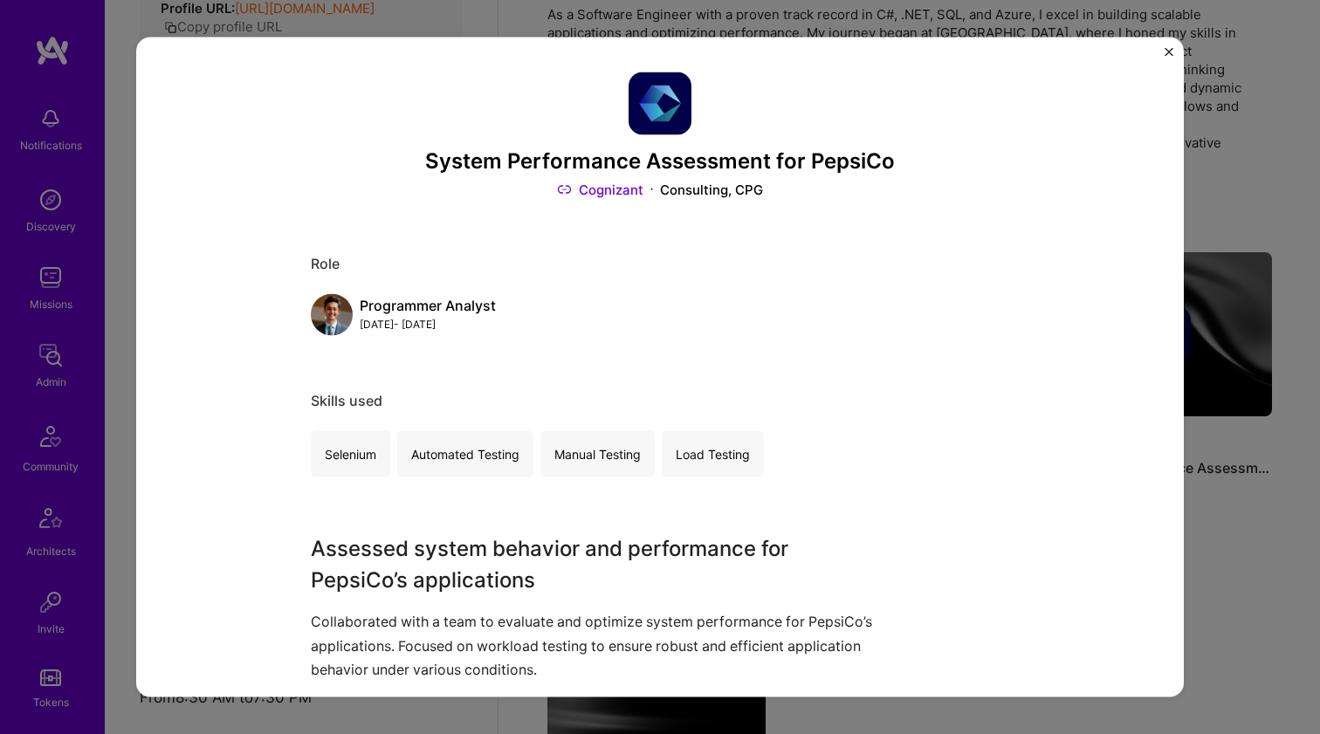
click at [1232, 363] on div "System Performance Assessment for PepsiCo Cognizant Consulting, CPG Role Progra…" at bounding box center [660, 367] width 1320 height 734
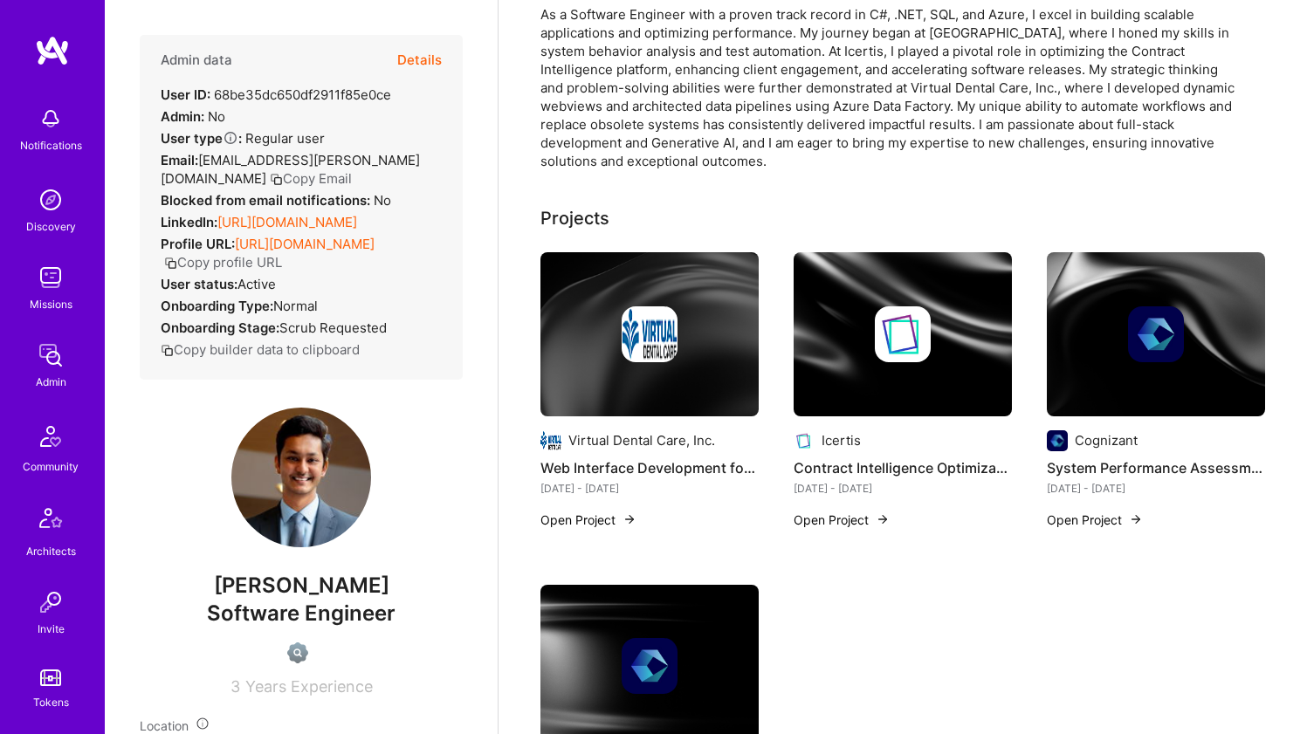
click at [272, 214] on link "https://linkedin.com/in/sarthkjn" at bounding box center [287, 222] width 140 height 17
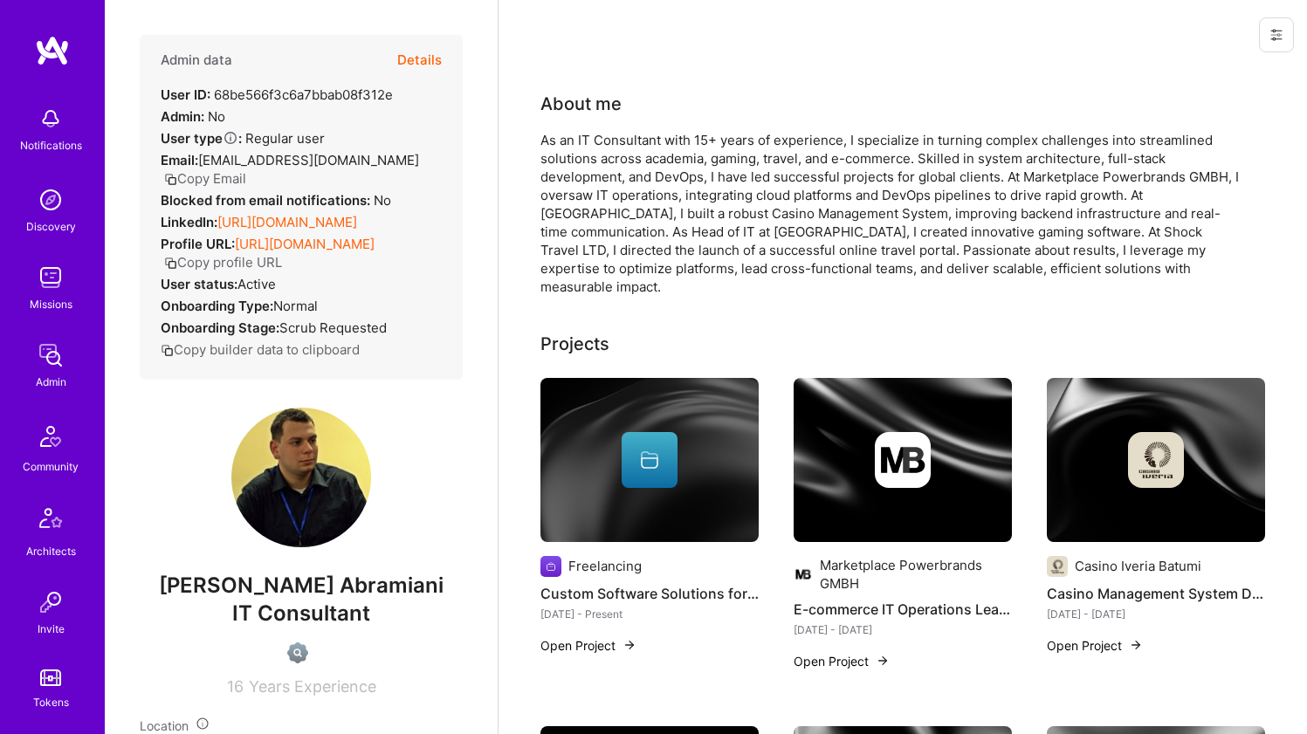
click at [313, 230] on link "[URL][DOMAIN_NAME]" at bounding box center [287, 222] width 140 height 17
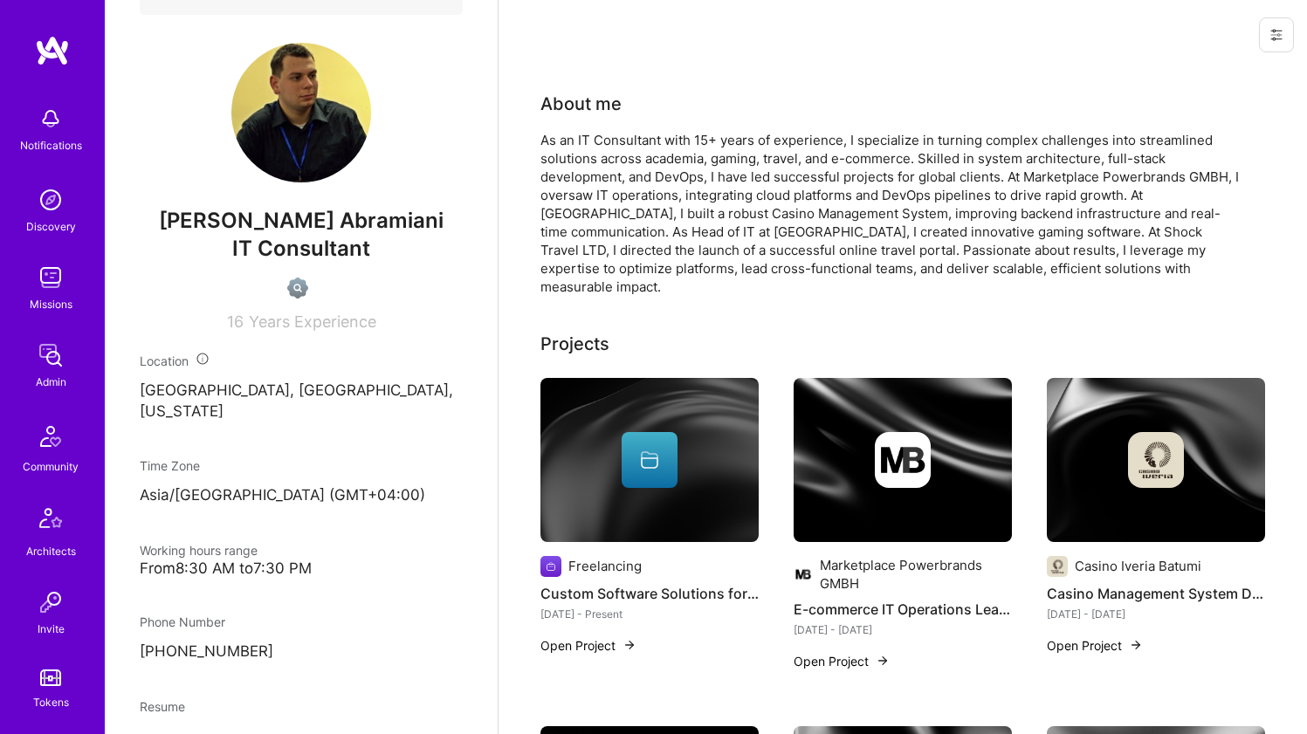
scroll to position [765, 0]
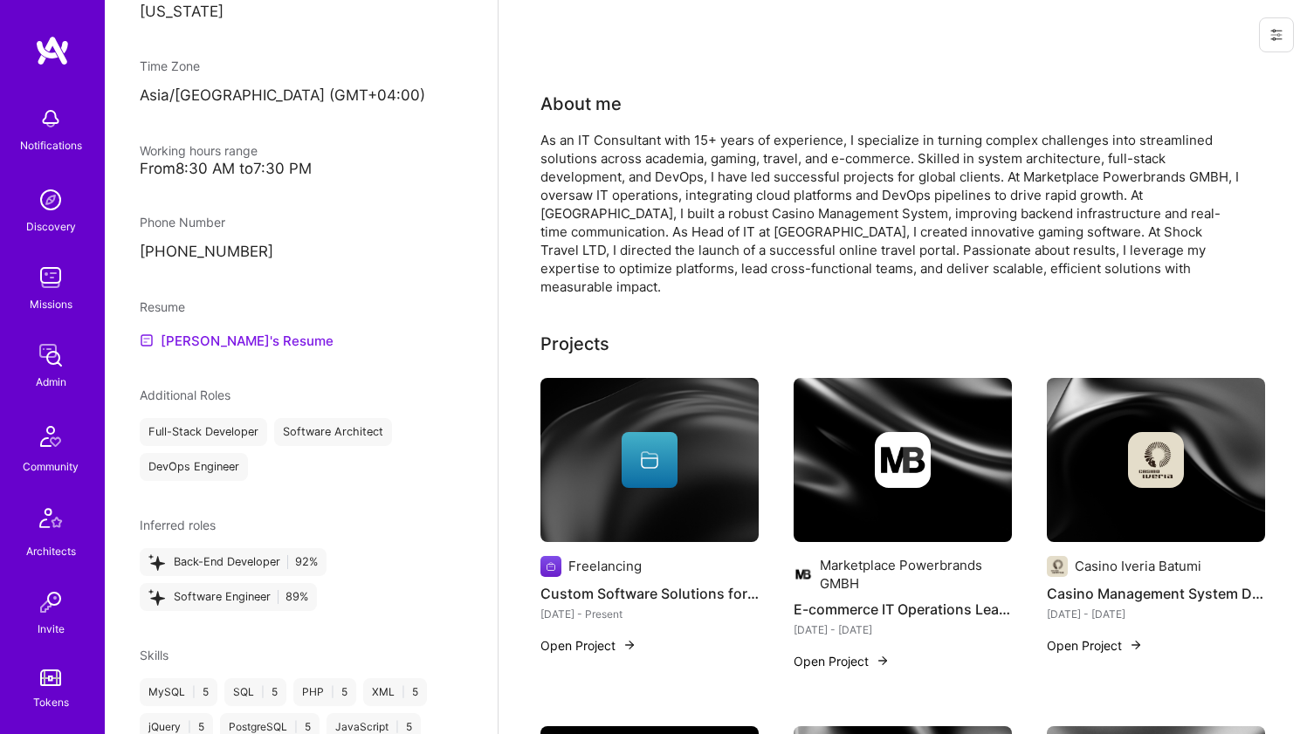
click at [236, 347] on link "[PERSON_NAME]'s Resume" at bounding box center [237, 340] width 194 height 21
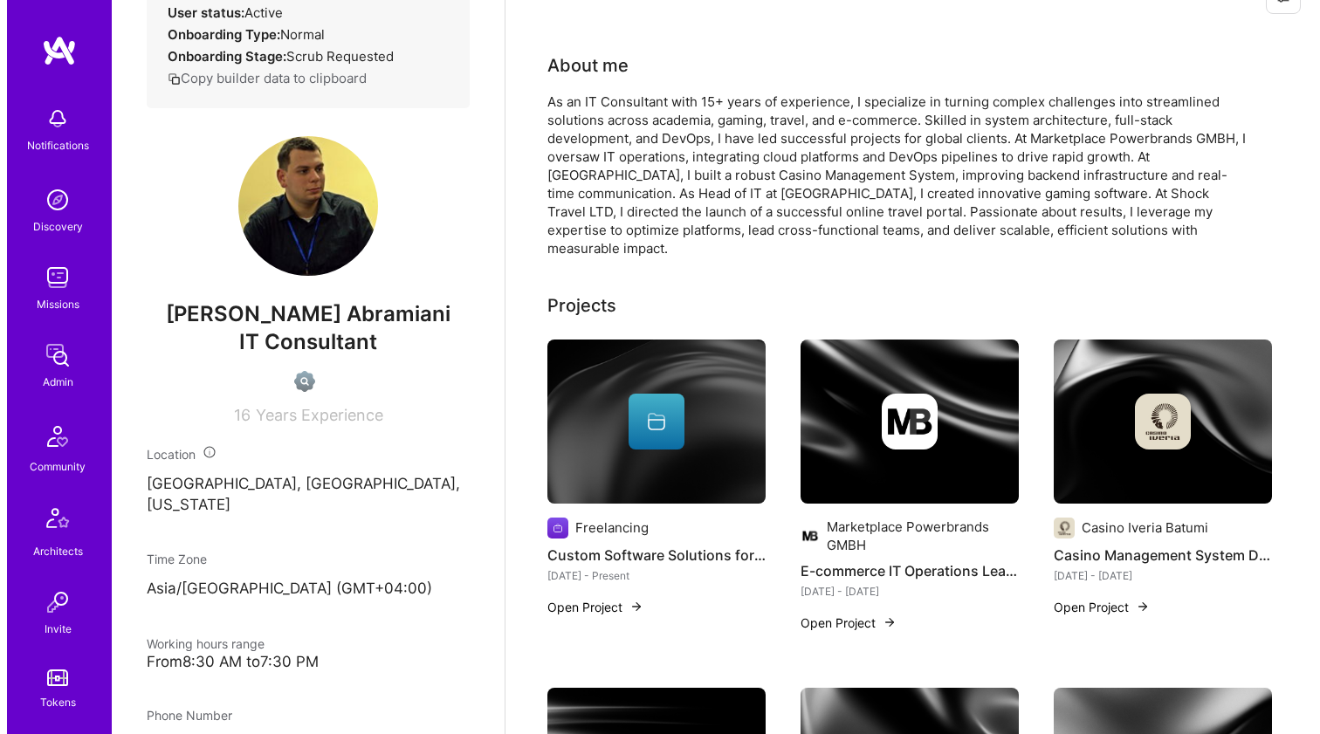
scroll to position [339, 0]
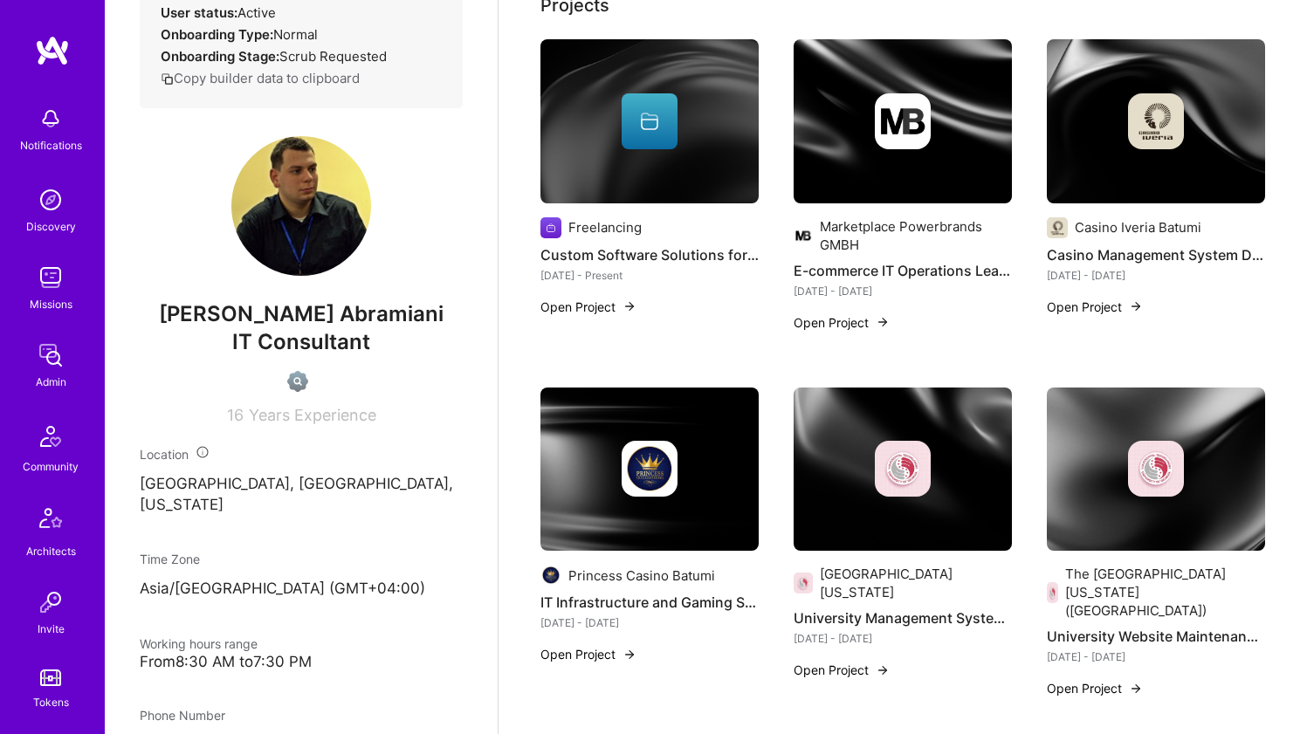
click at [674, 147] on div at bounding box center [650, 121] width 56 height 56
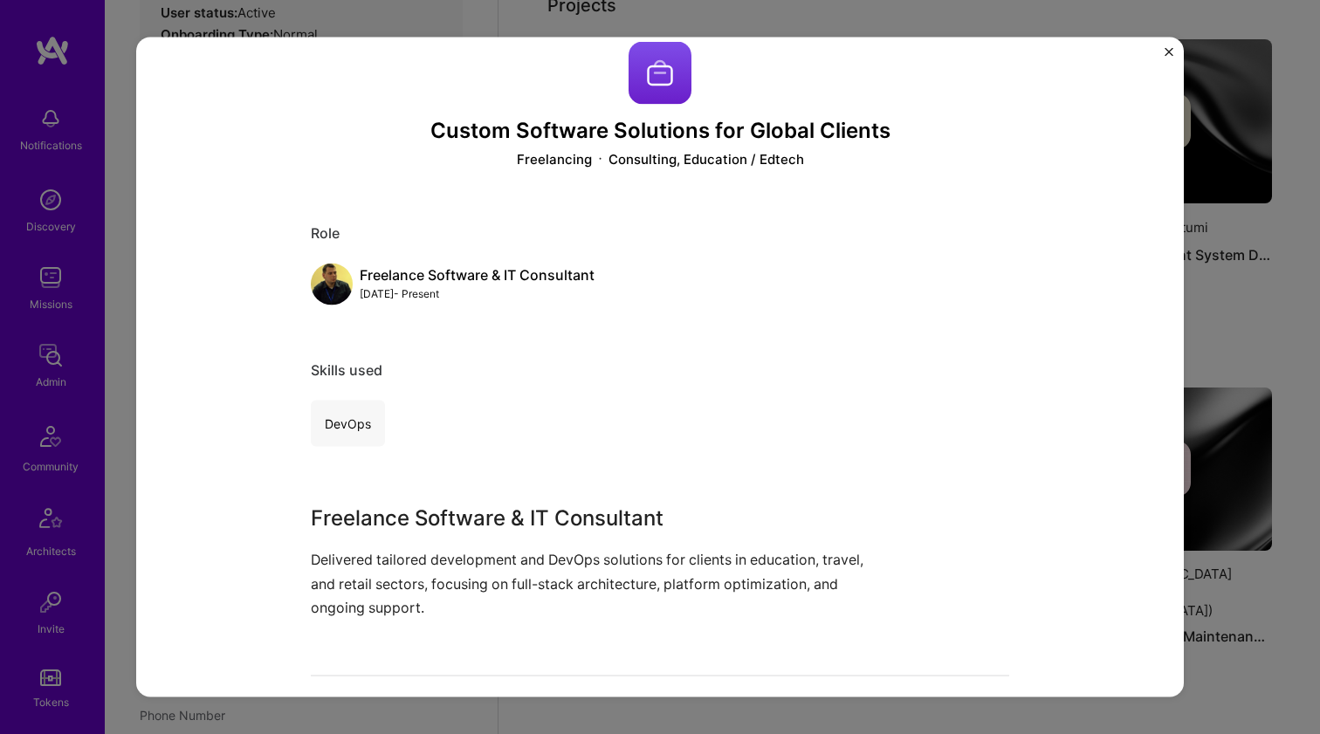
scroll to position [733, 0]
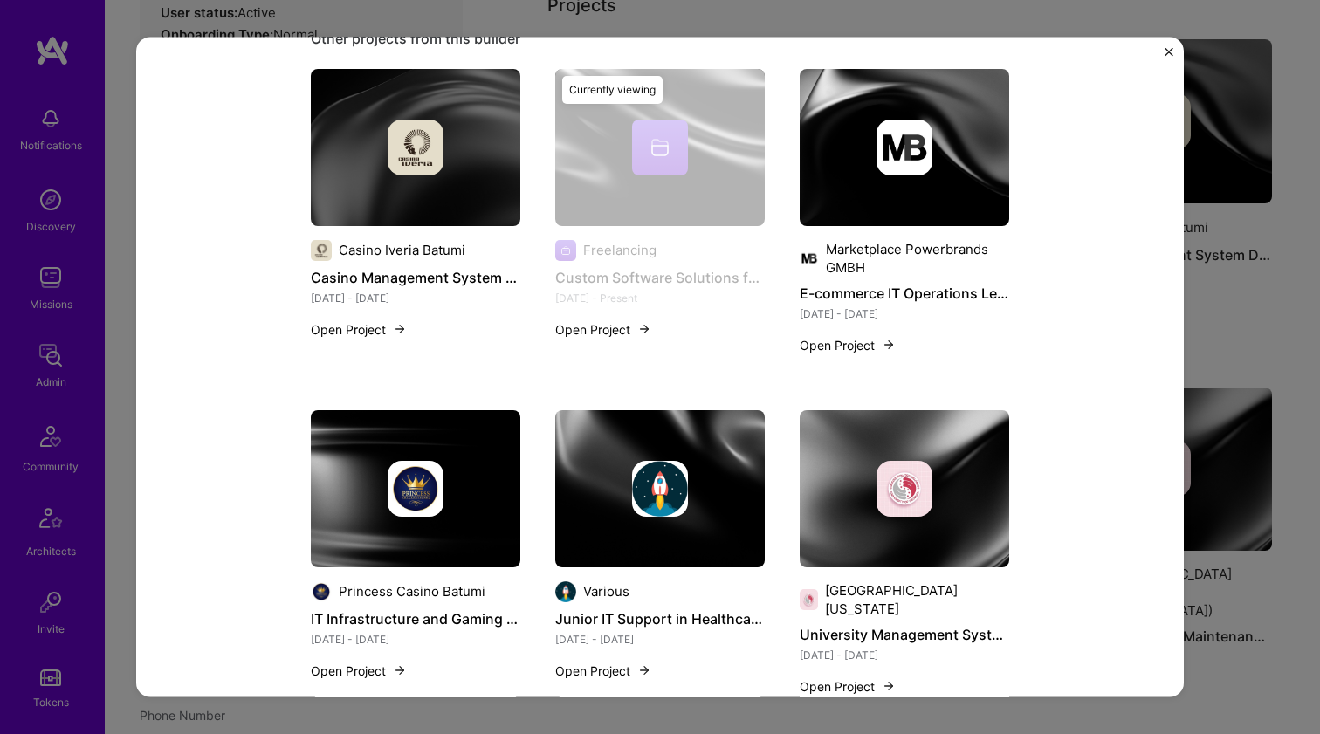
click at [841, 159] on div at bounding box center [905, 147] width 210 height 56
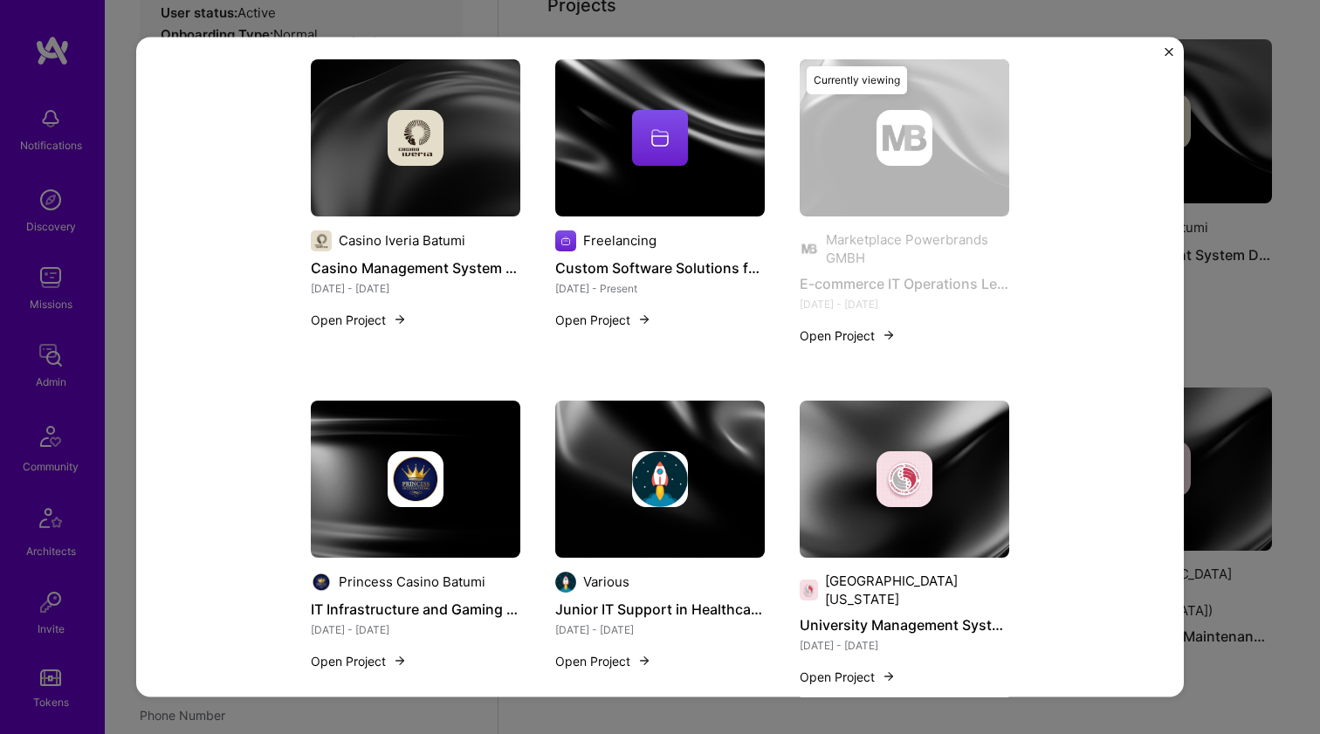
scroll to position [1584, 0]
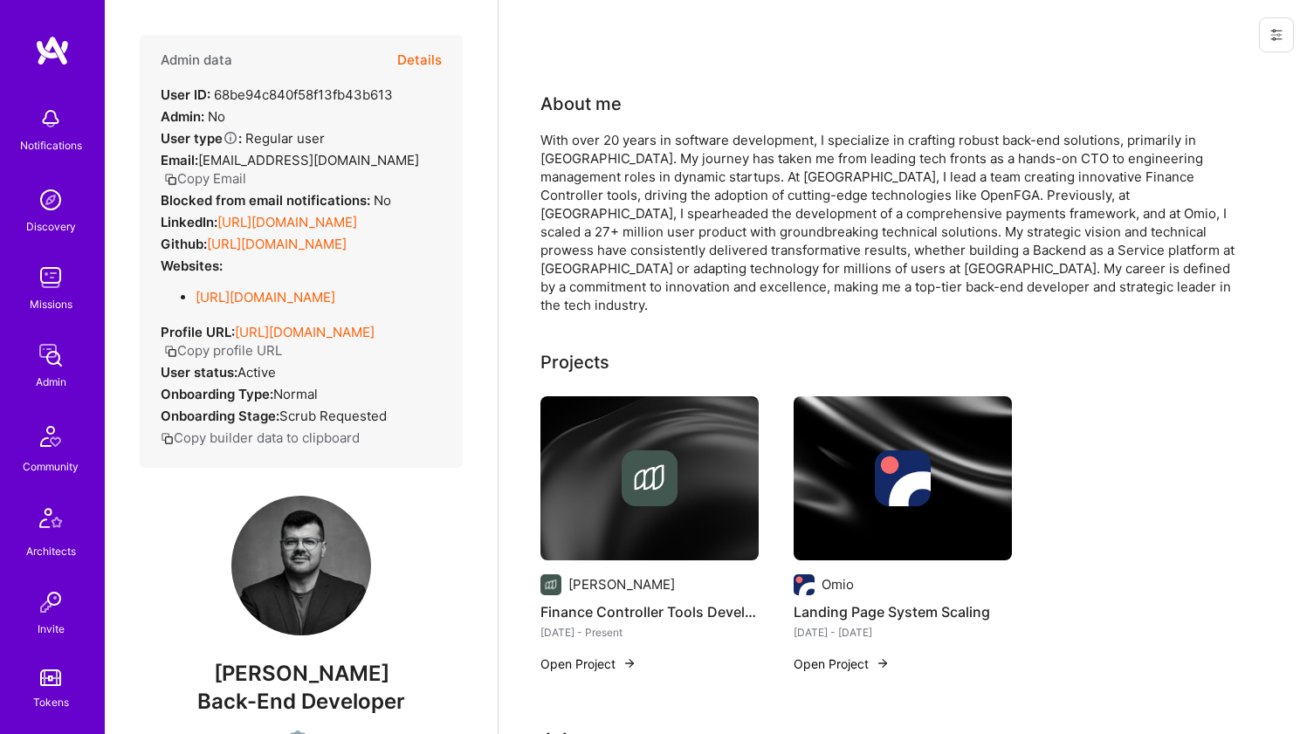
scroll to position [3, 0]
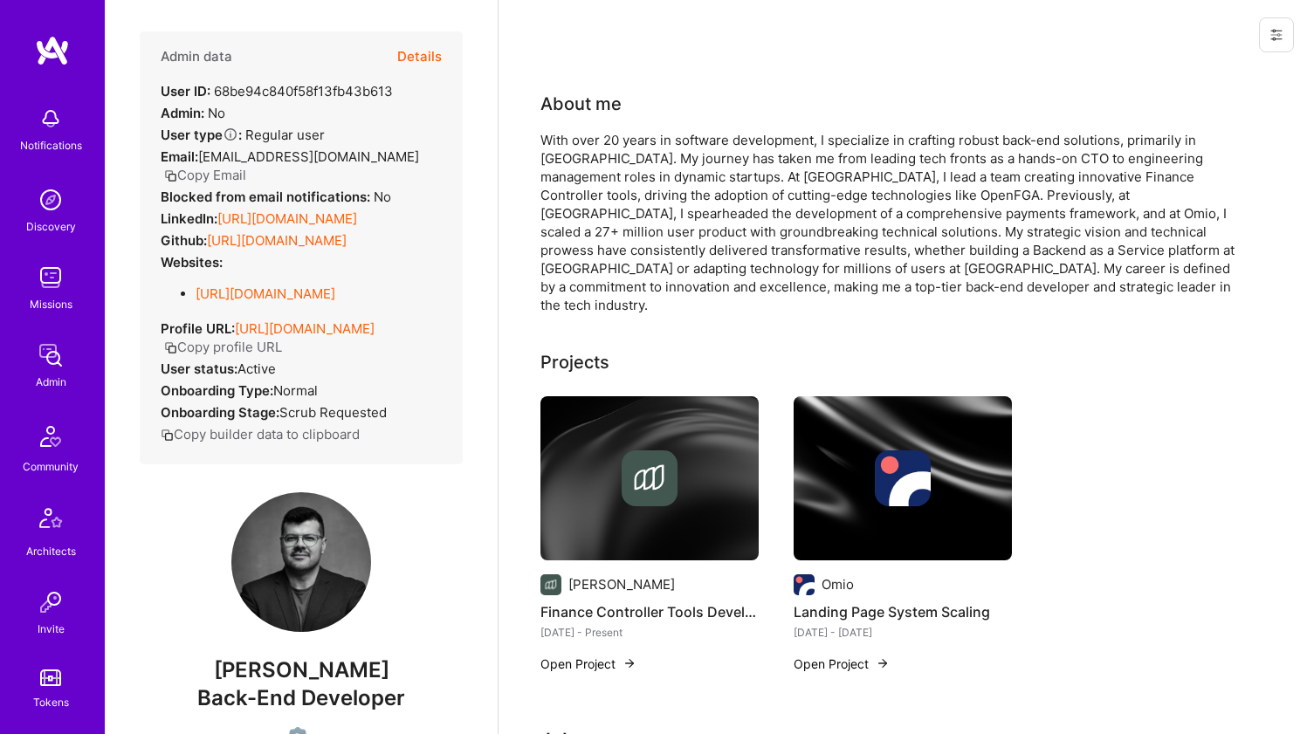
click at [265, 227] on link "https://linkedin.com/in/paulosuzart" at bounding box center [287, 218] width 140 height 17
click at [260, 249] on link "https://github.com/paulosuzart/" at bounding box center [277, 240] width 140 height 17
click at [254, 302] on link "https://paulosuzart.github.io/" at bounding box center [266, 293] width 140 height 17
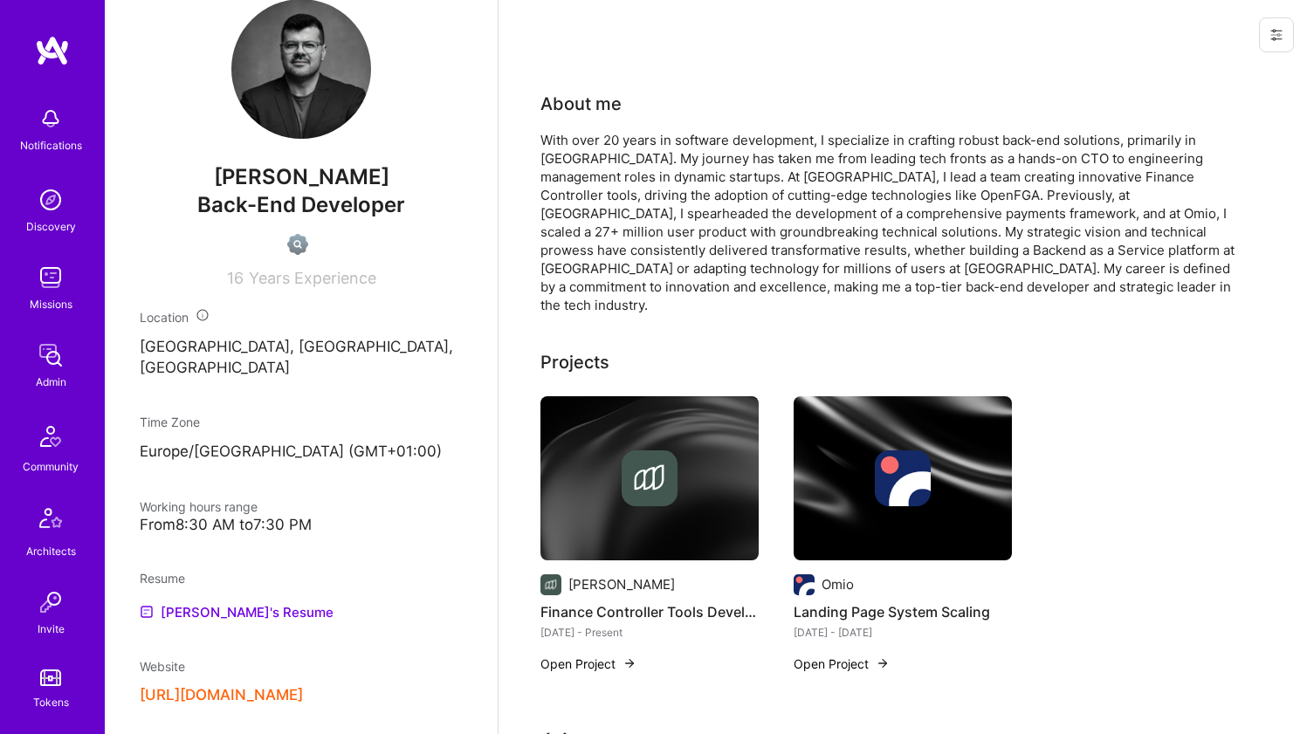
scroll to position [784, 0]
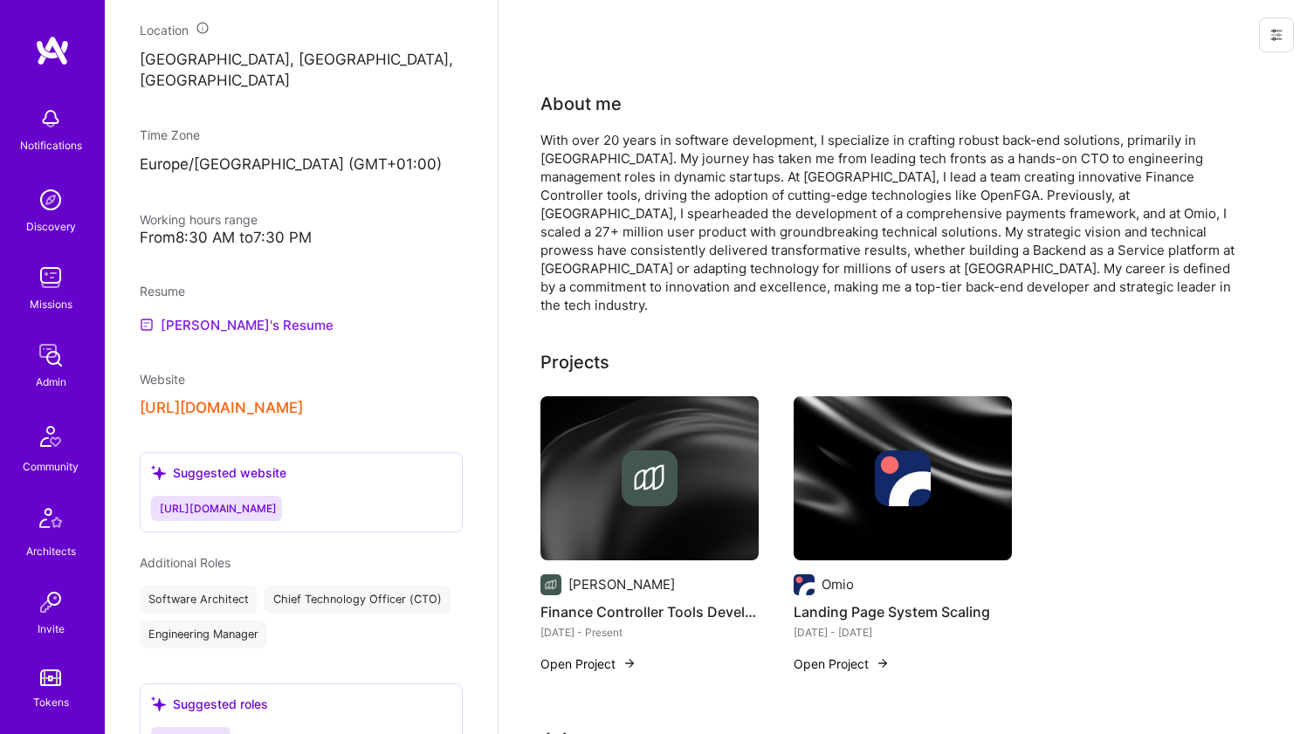
click at [212, 335] on link "Paulo's Resume" at bounding box center [237, 324] width 194 height 21
click at [712, 207] on div "With over 20 years in software development, I specialize in crafting robust bac…" at bounding box center [889, 222] width 698 height 183
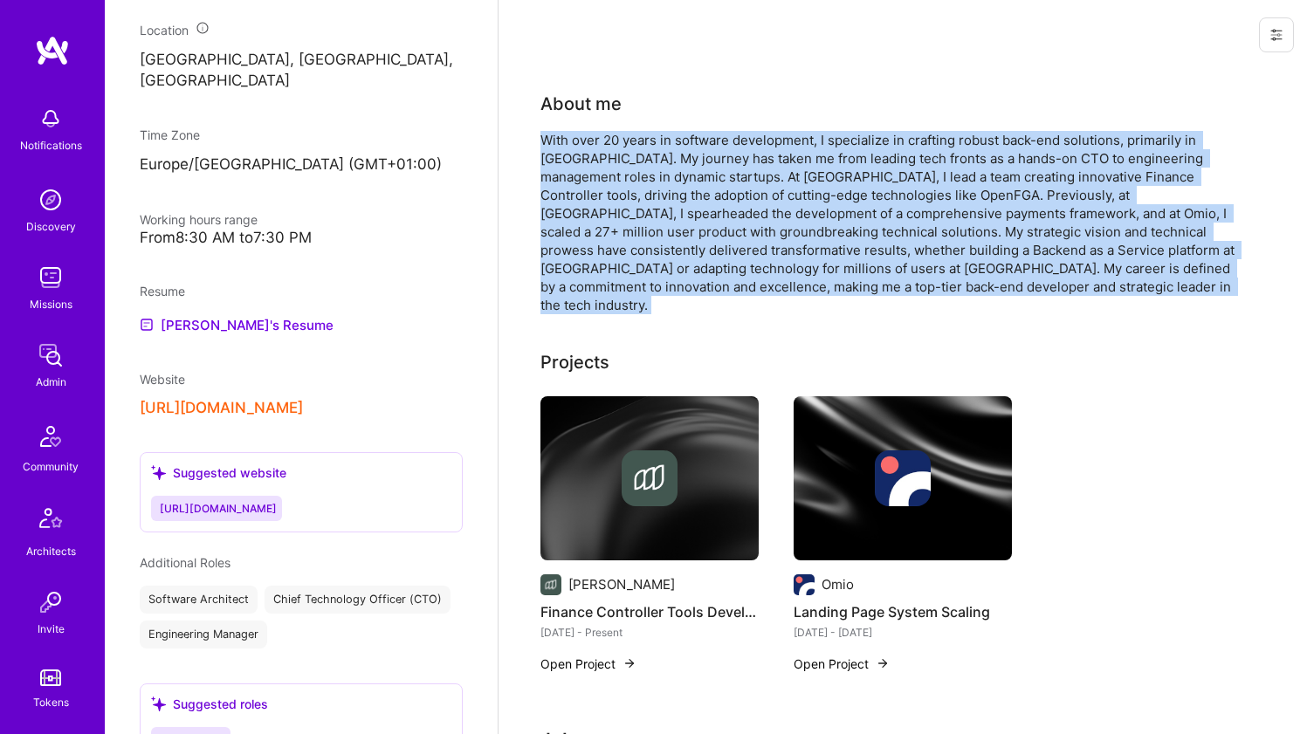
click at [712, 207] on div "With over 20 years in software development, I specialize in crafting robust bac…" at bounding box center [889, 222] width 698 height 183
